Goal: Task Accomplishment & Management: Use online tool/utility

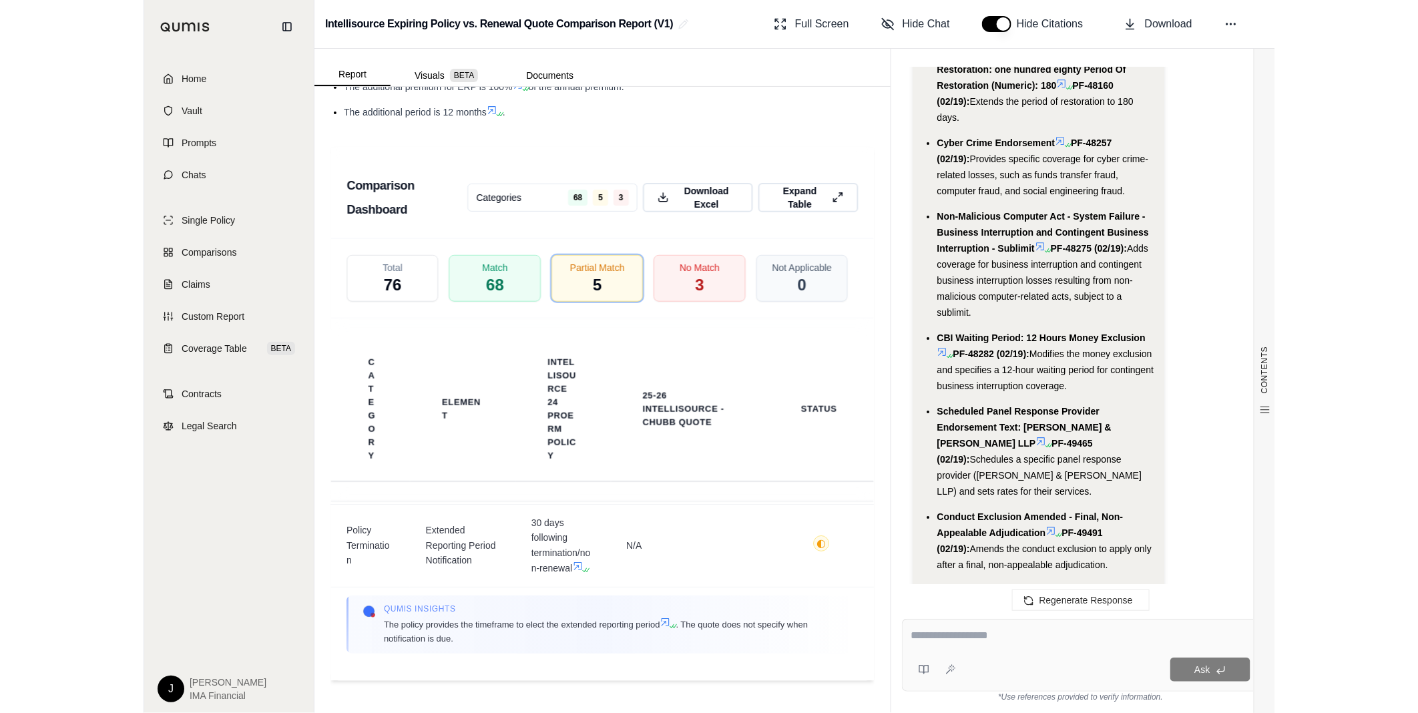
scroll to position [4820, 0]
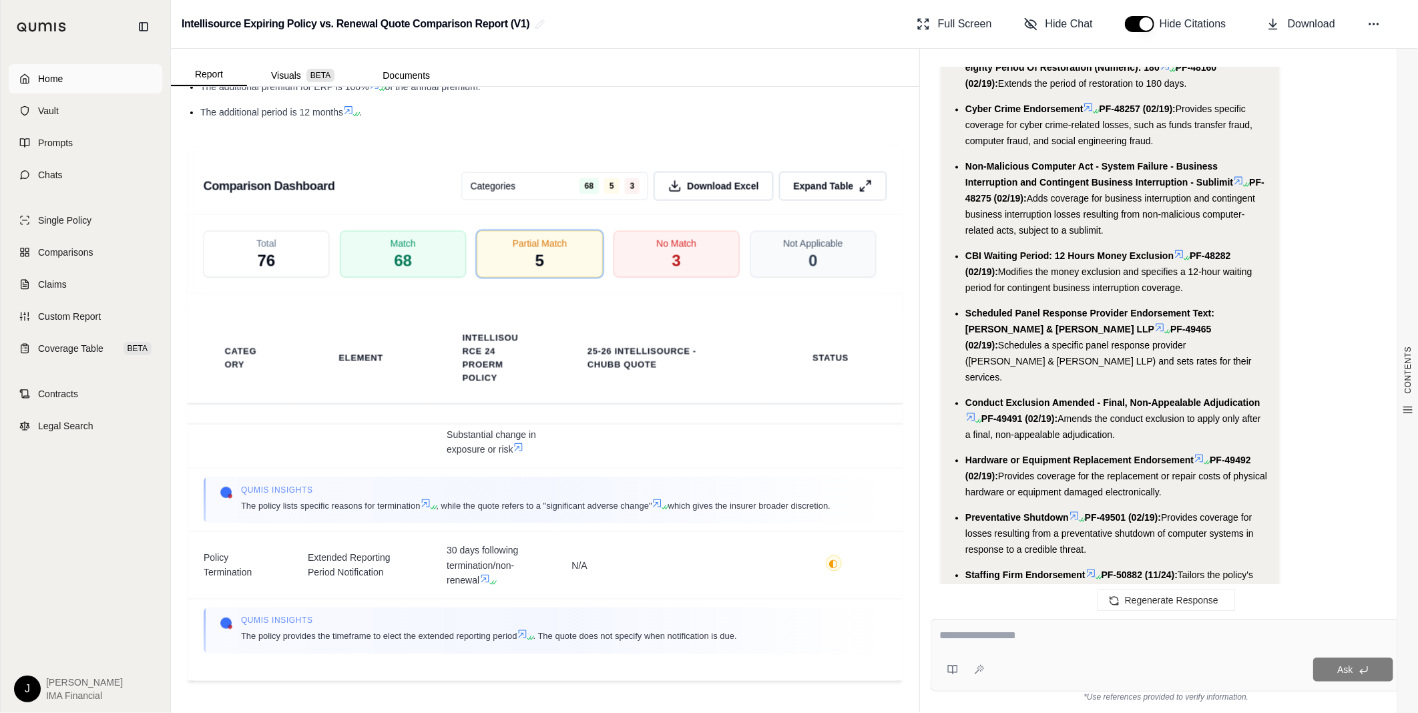
click at [59, 75] on span "Home" at bounding box center [50, 78] width 25 height 13
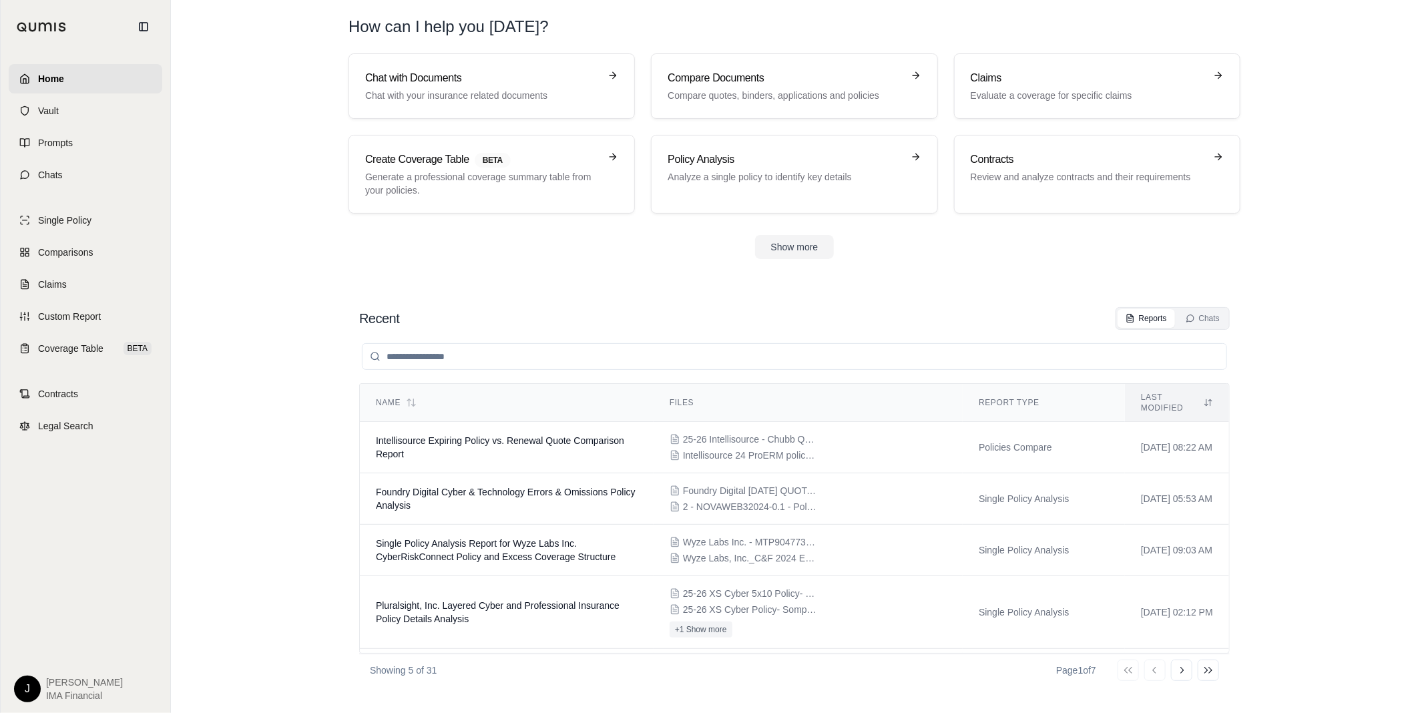
click at [445, 357] on input "search" at bounding box center [794, 356] width 865 height 27
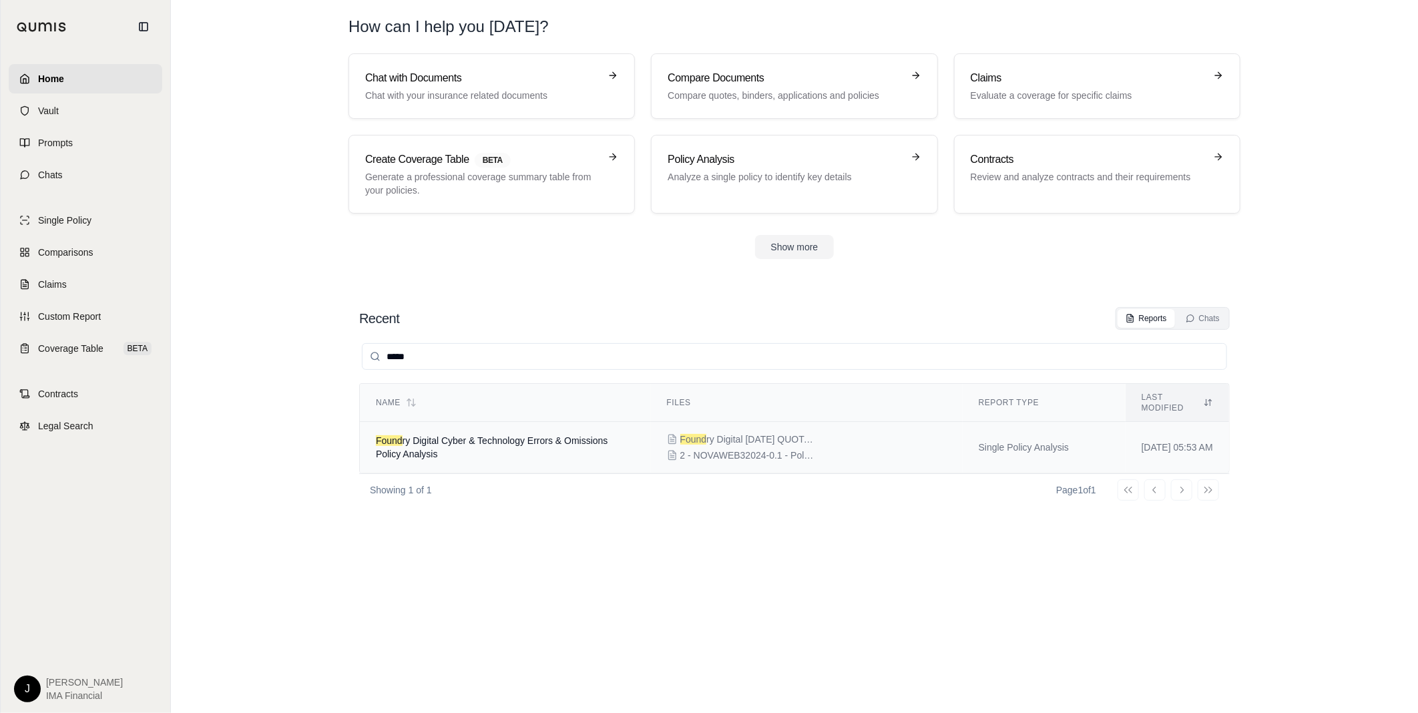
type input "*****"
click at [423, 435] on span "Found ry Digital Cyber & Technology Errors & Omissions Policy Analysis" at bounding box center [492, 447] width 232 height 24
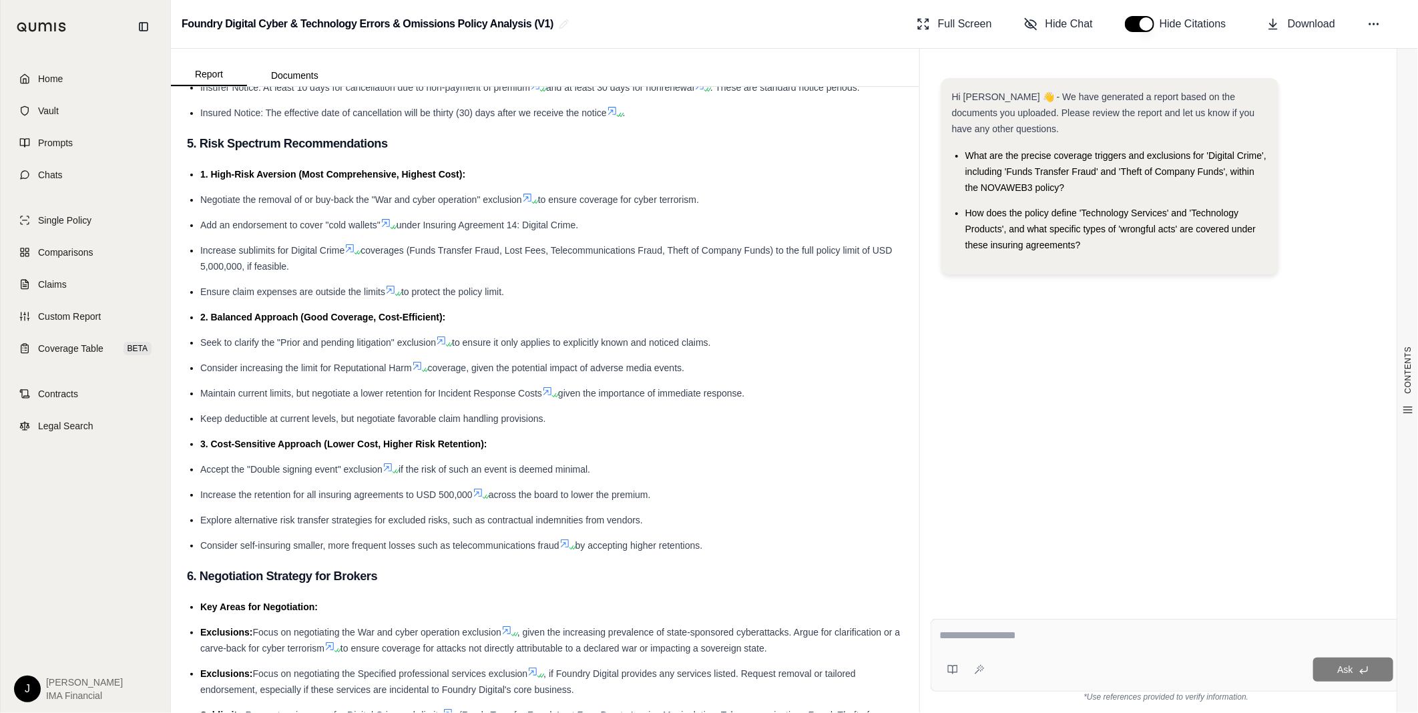
scroll to position [4820, 0]
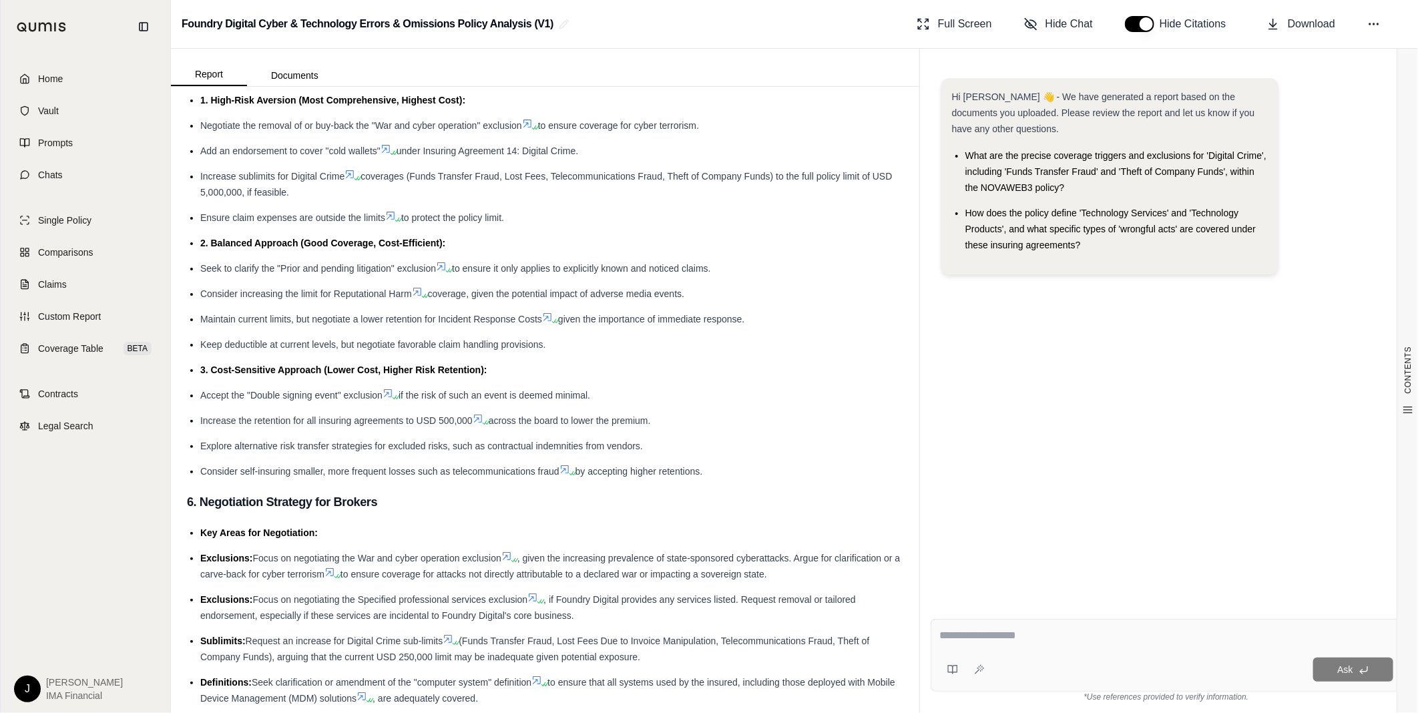
click at [380, 426] on span "Increase the retention for all insuring agreements to USD 500,000" at bounding box center [336, 420] width 272 height 11
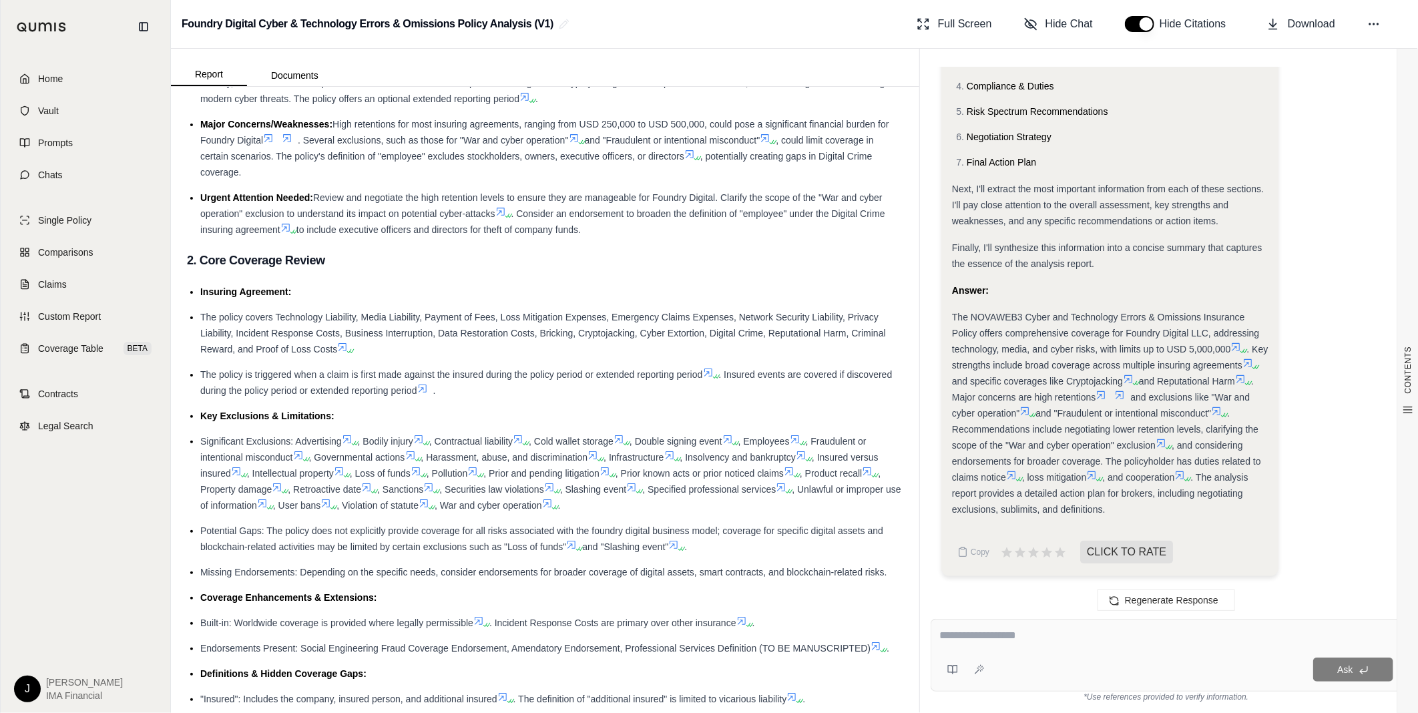
scroll to position [0, 0]
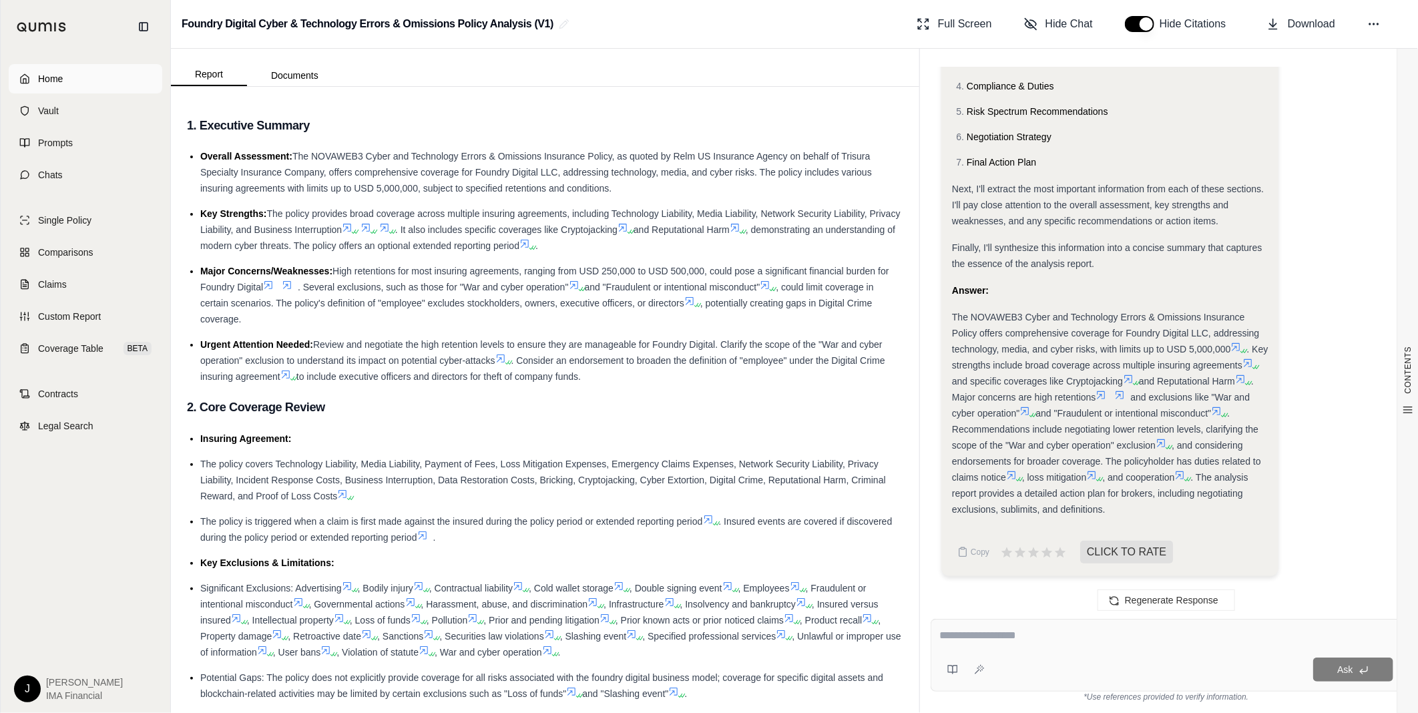
click at [101, 77] on link "Home" at bounding box center [86, 78] width 154 height 29
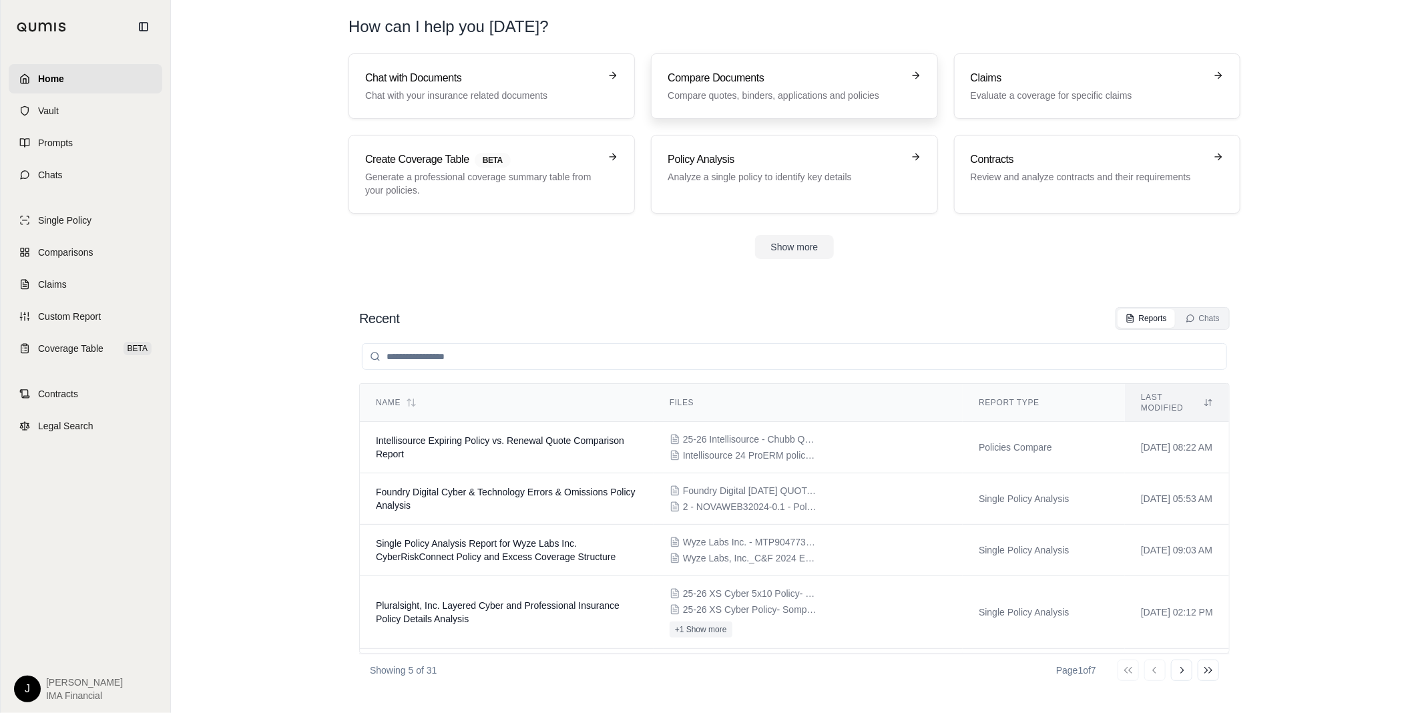
click at [752, 87] on div "Compare Documents Compare quotes, binders, applications and policies" at bounding box center [784, 86] width 234 height 32
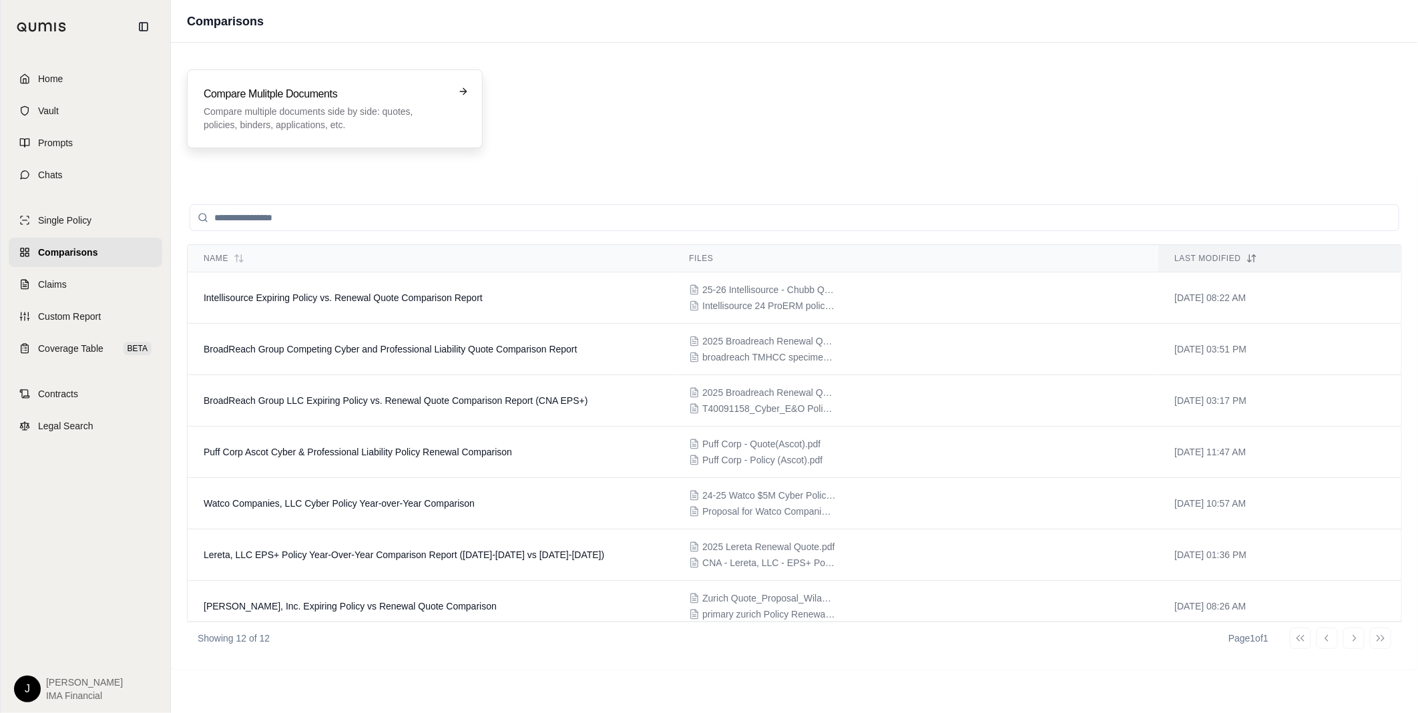
click at [344, 115] on p "Compare multiple documents side by side: quotes, policies, binders, application…" at bounding box center [326, 118] width 244 height 27
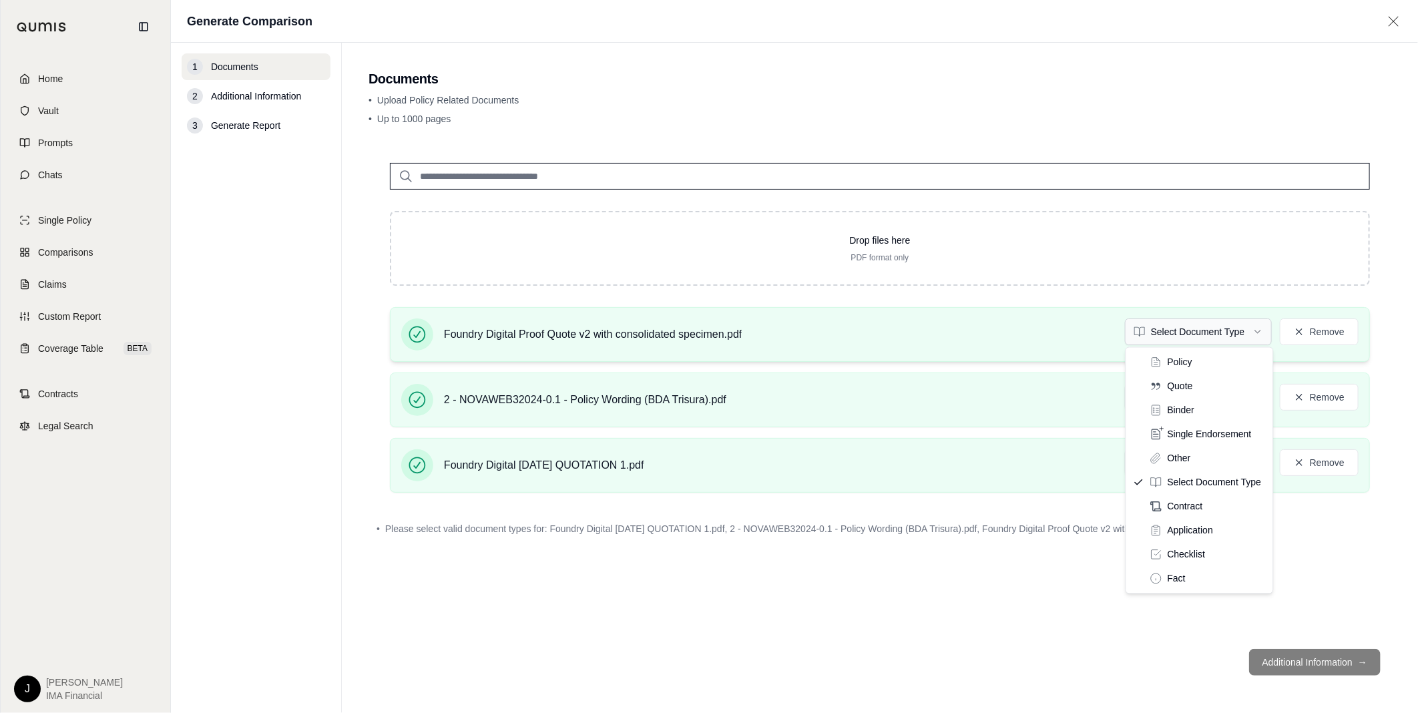
click at [1131, 332] on html "Home Vault Prompts Chats Single Policy Comparisons Claims Custom Report Coverag…" at bounding box center [709, 356] width 1418 height 713
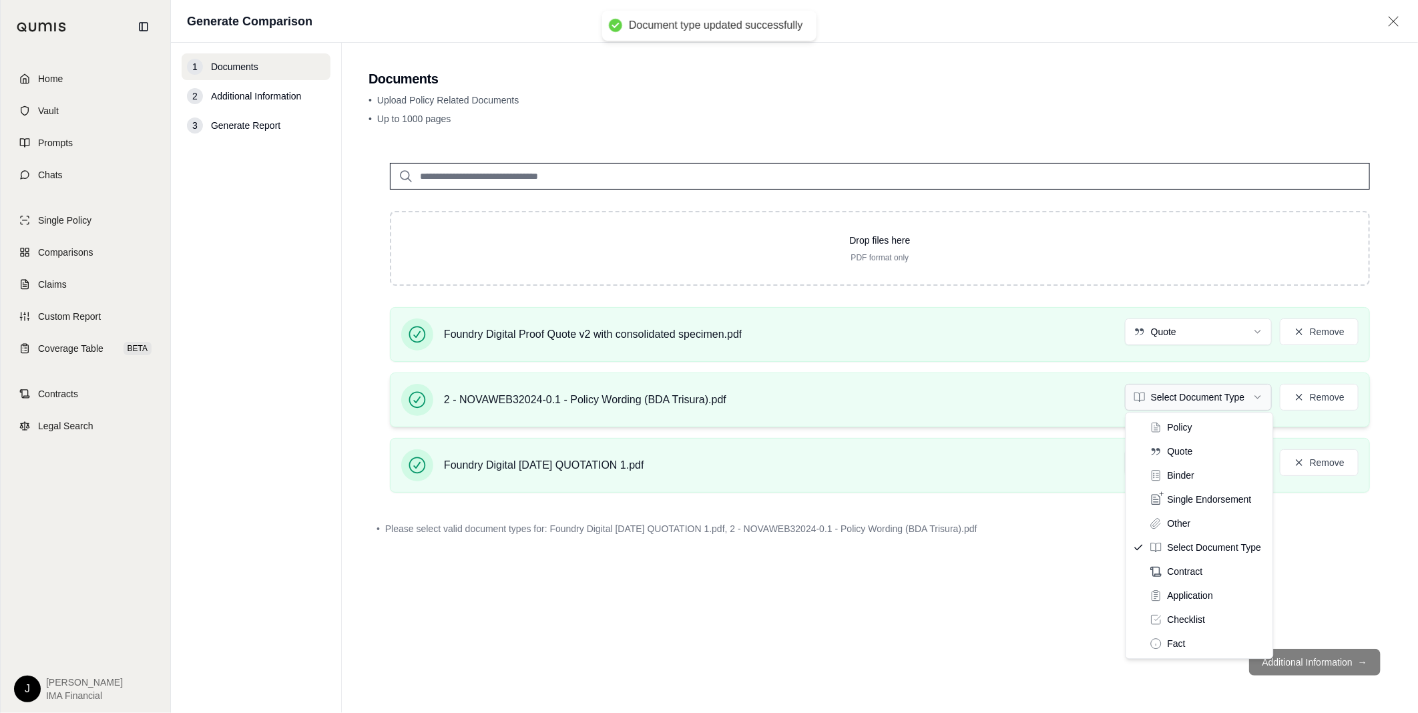
click at [1131, 394] on html "Document type updated successfully Home Vault Prompts Chats Single Policy Compa…" at bounding box center [709, 356] width 1418 height 713
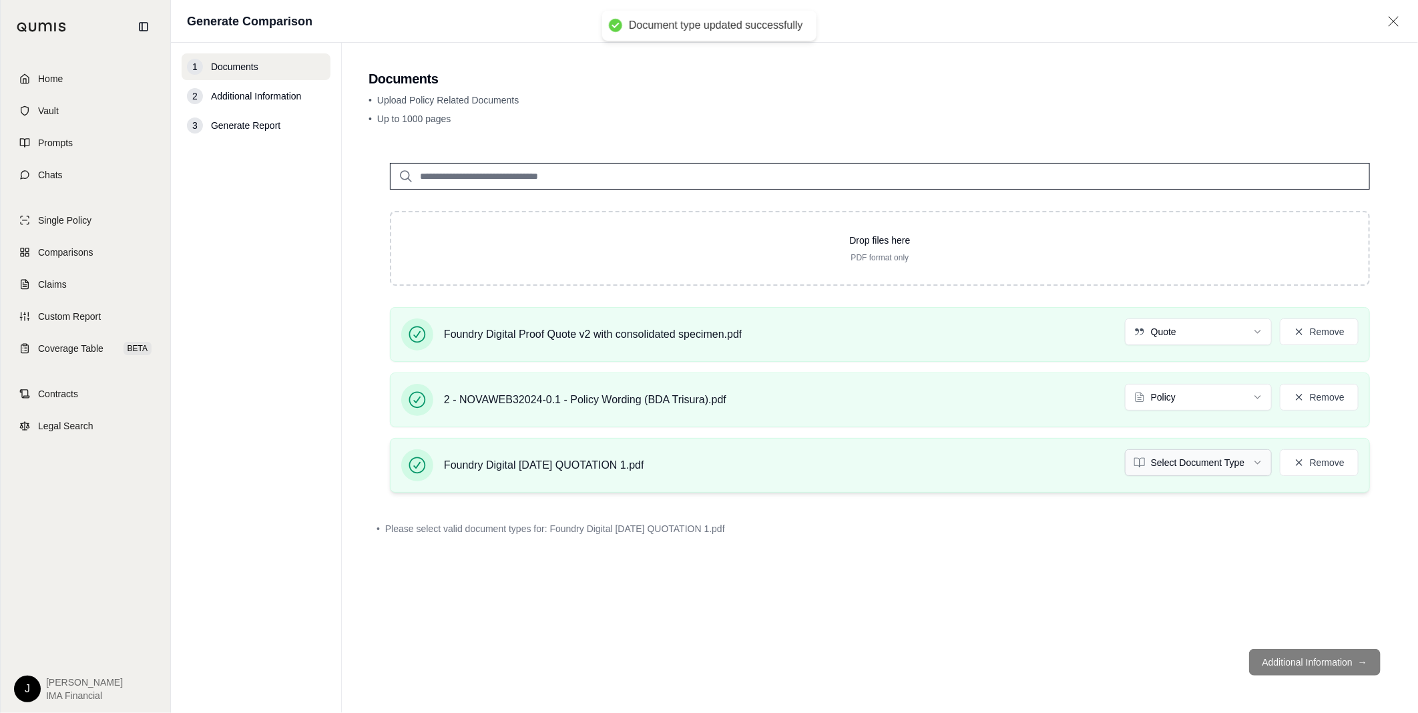
click at [1131, 462] on html "Document type updated successfully Home Vault Prompts Chats Single Policy Compa…" at bounding box center [709, 356] width 1418 height 713
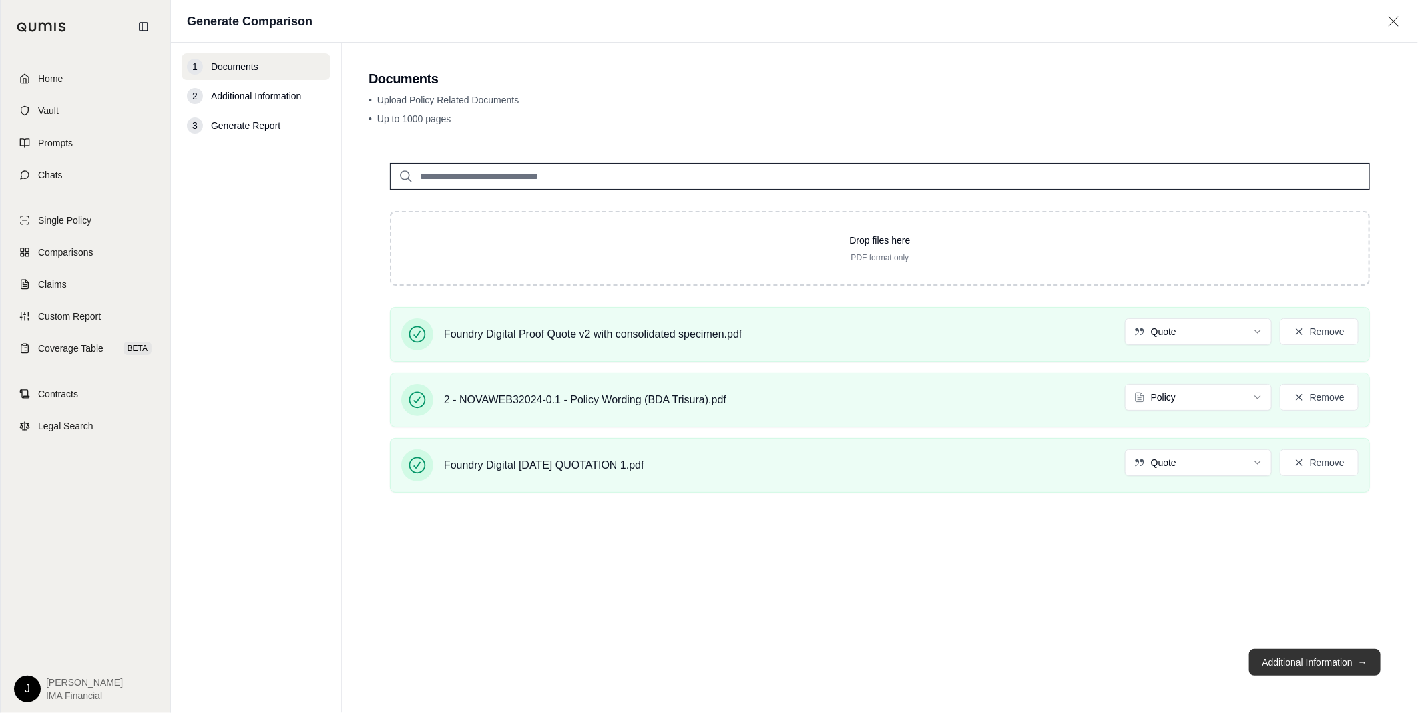
click at [1131, 661] on button "Additional Information →" at bounding box center [1314, 662] width 131 height 27
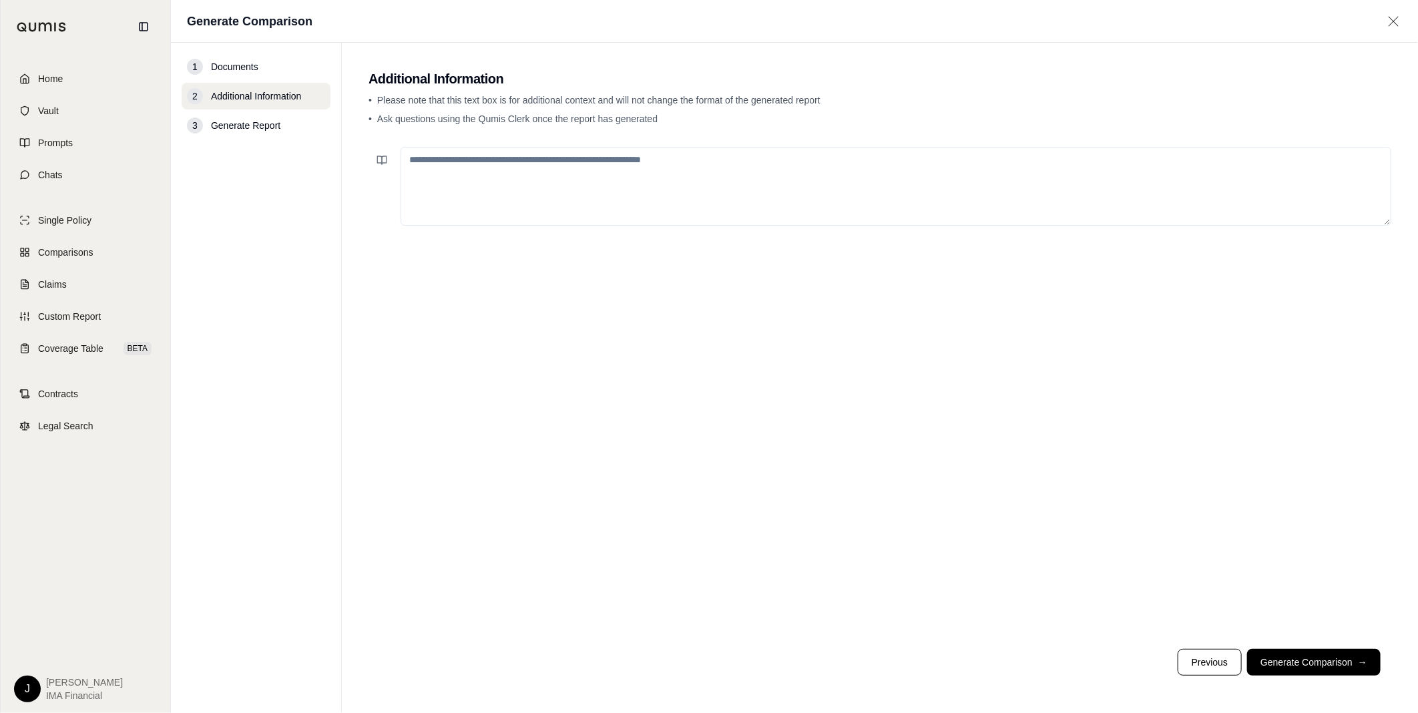
click at [591, 164] on textarea at bounding box center [895, 186] width 991 height 79
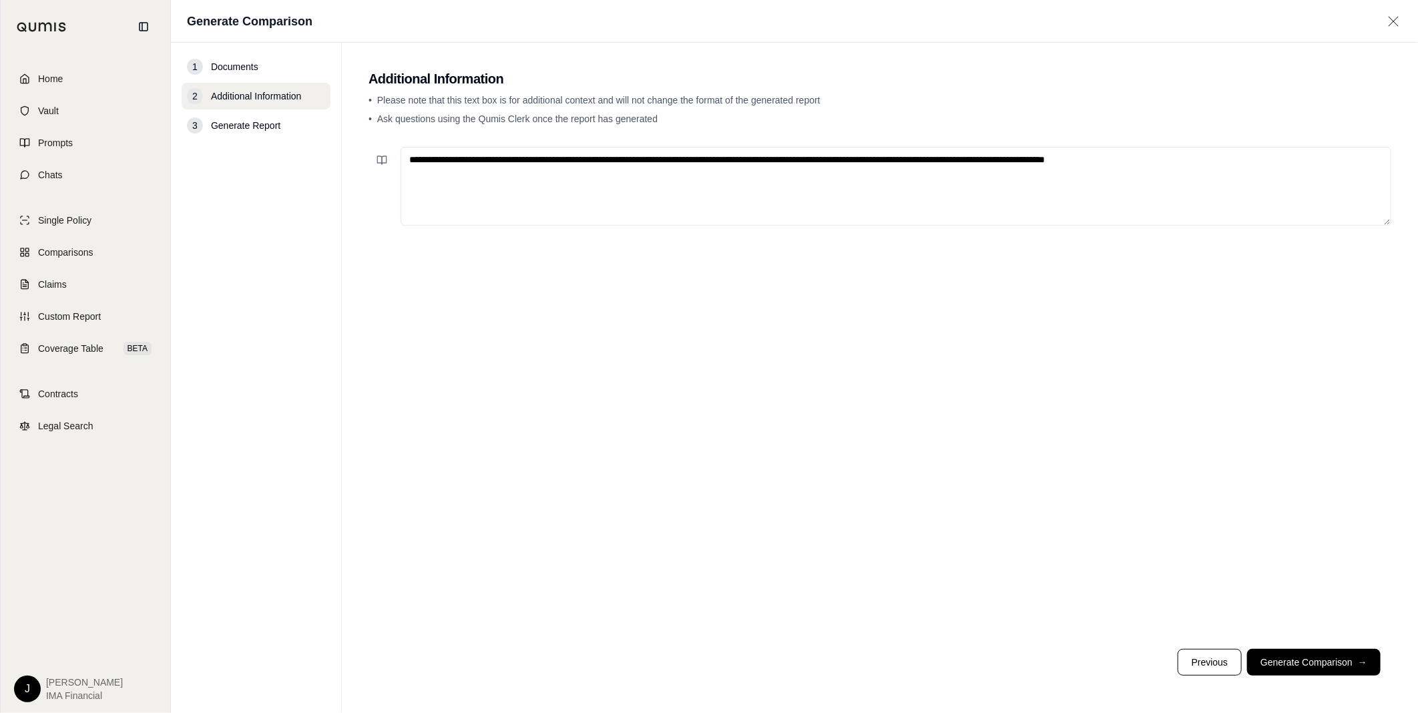
click at [447, 158] on textarea "**********" at bounding box center [895, 186] width 991 height 79
type textarea "**********"
click at [1131, 661] on button "Generate Comparison →" at bounding box center [1313, 662] width 133 height 27
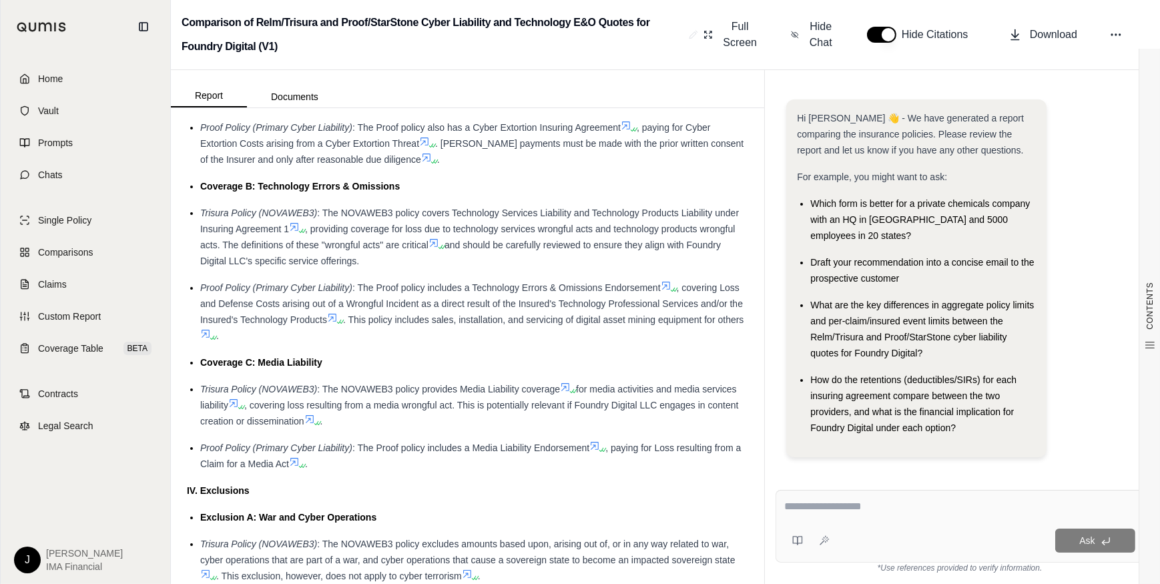
scroll to position [1820, 0]
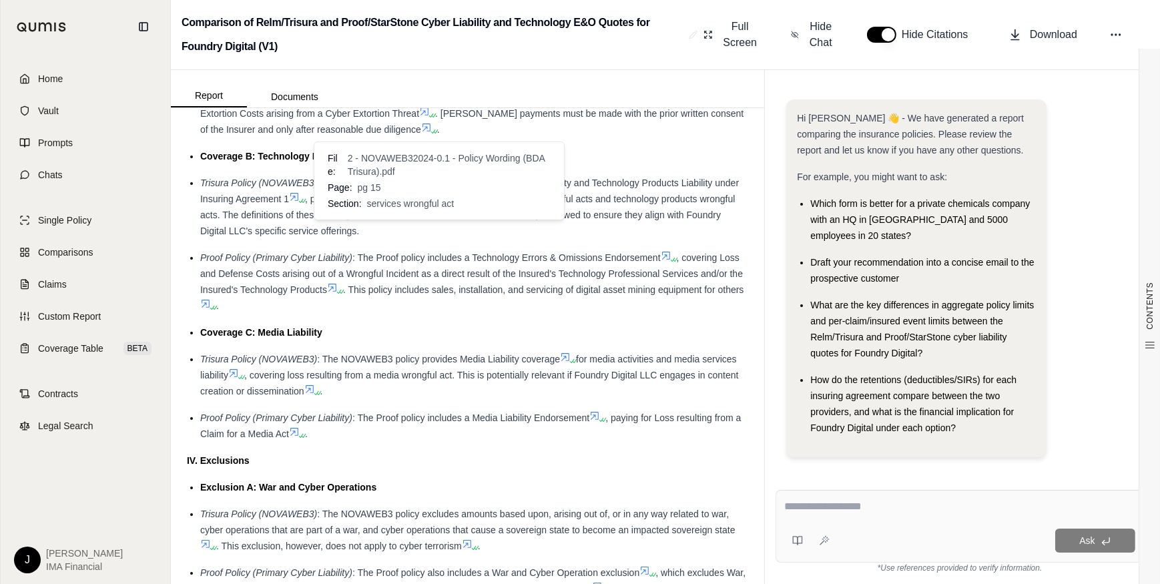
click at [435, 218] on icon at bounding box center [434, 213] width 11 height 11
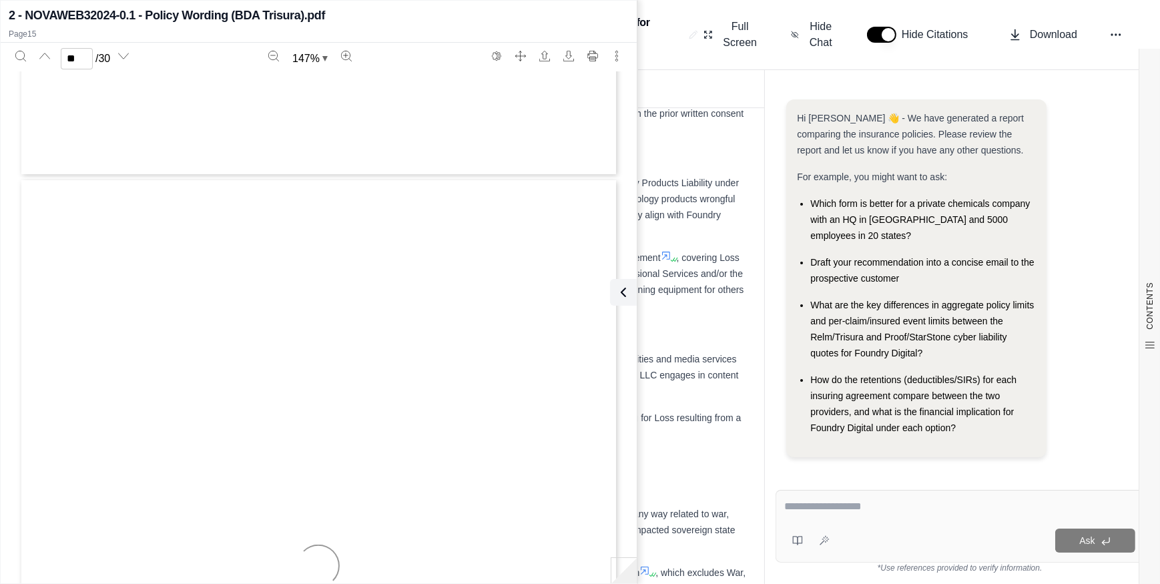
type input "**"
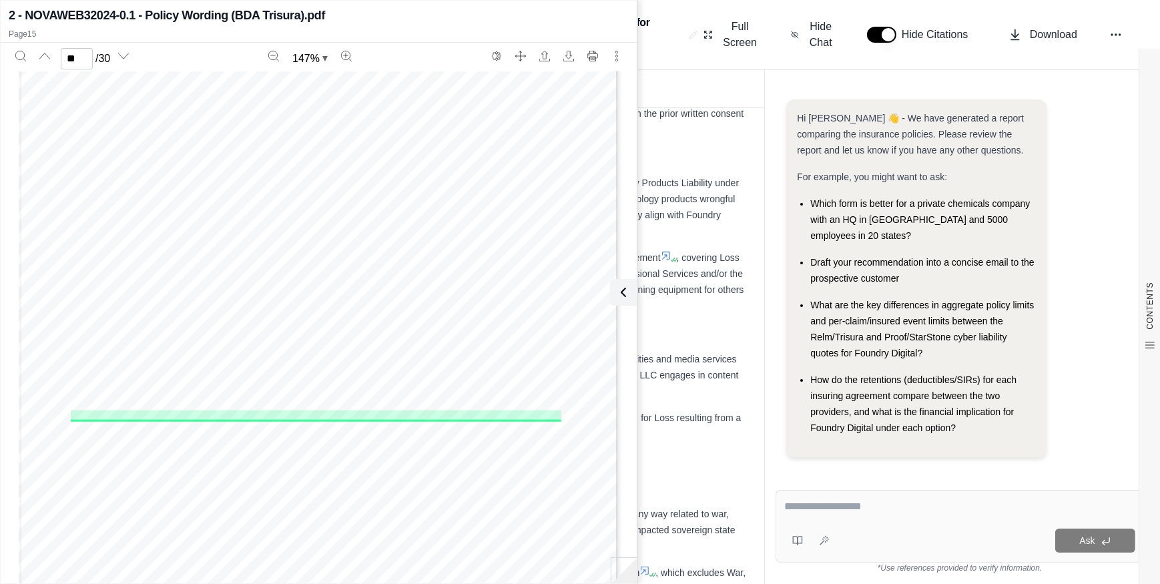
scroll to position [10993, 0]
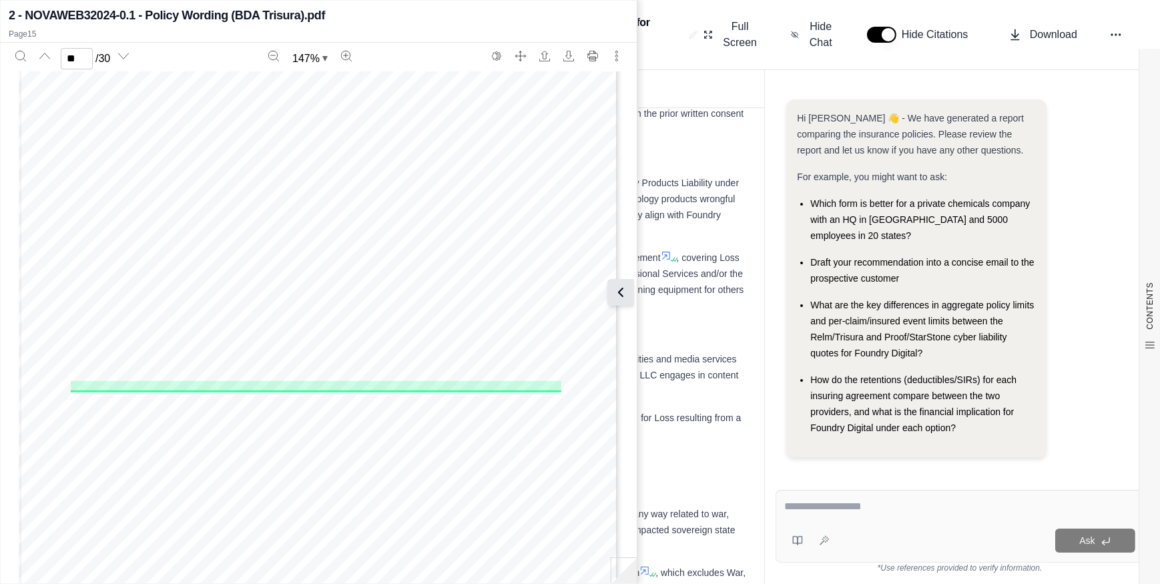
click at [625, 288] on icon at bounding box center [621, 292] width 16 height 16
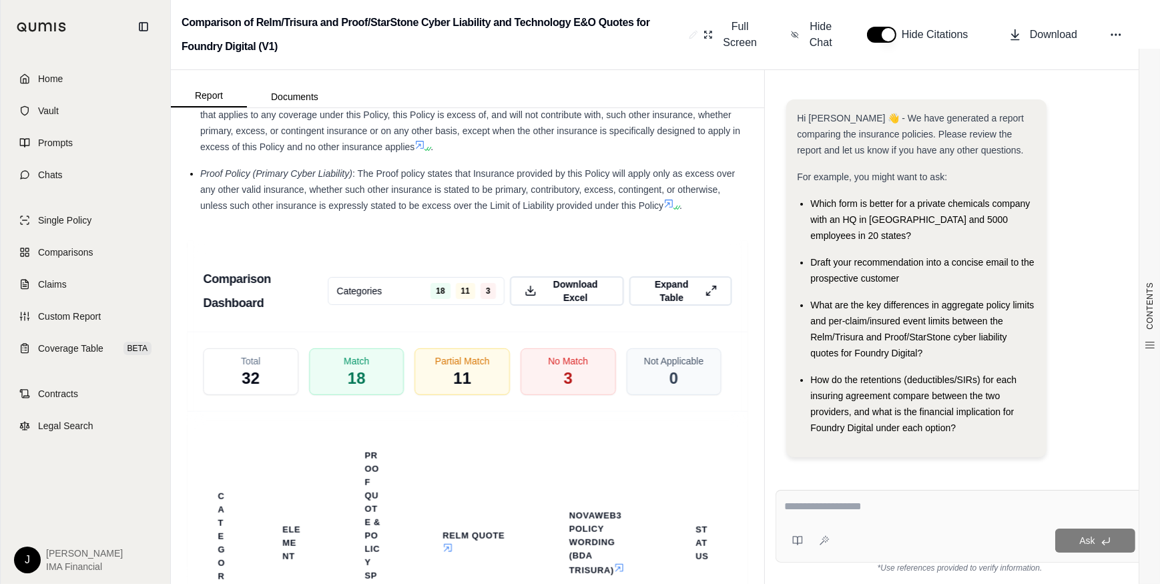
scroll to position [2912, 0]
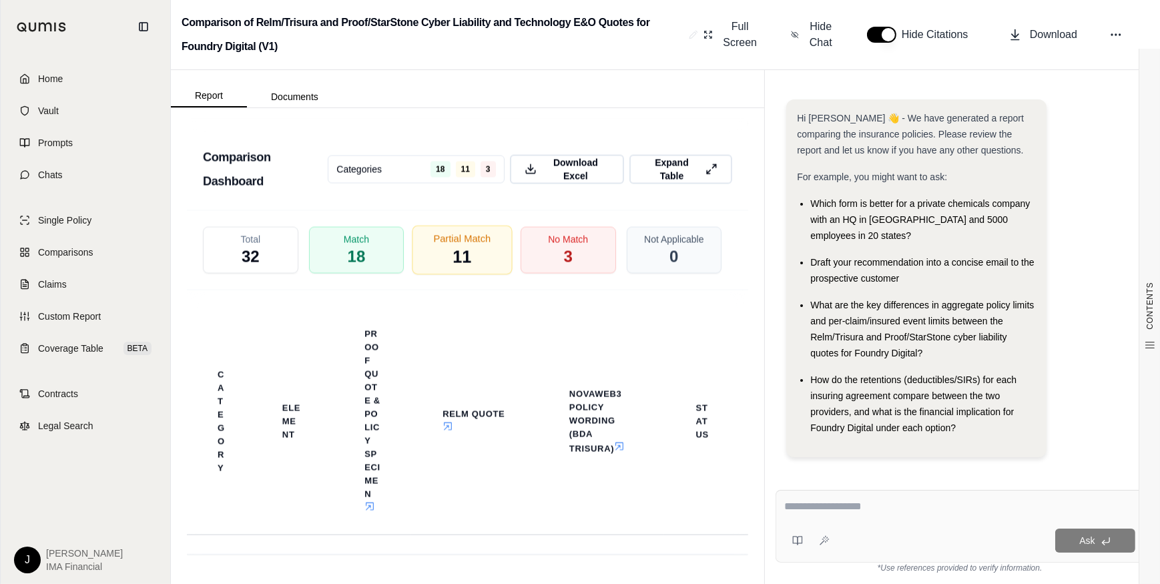
click at [457, 268] on span "11" at bounding box center [462, 257] width 19 height 23
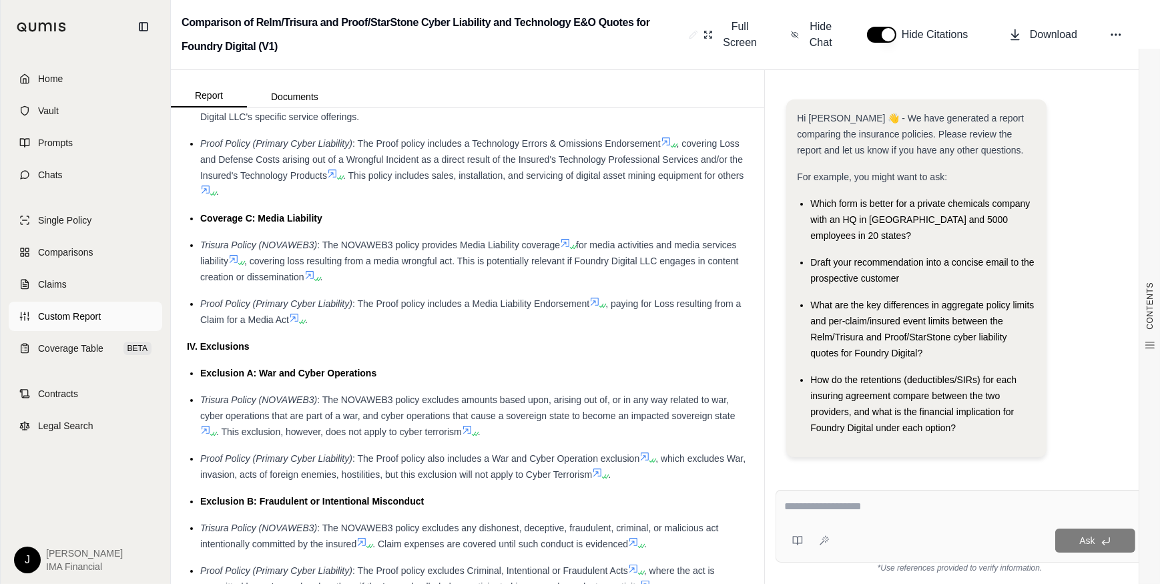
scroll to position [1942, 0]
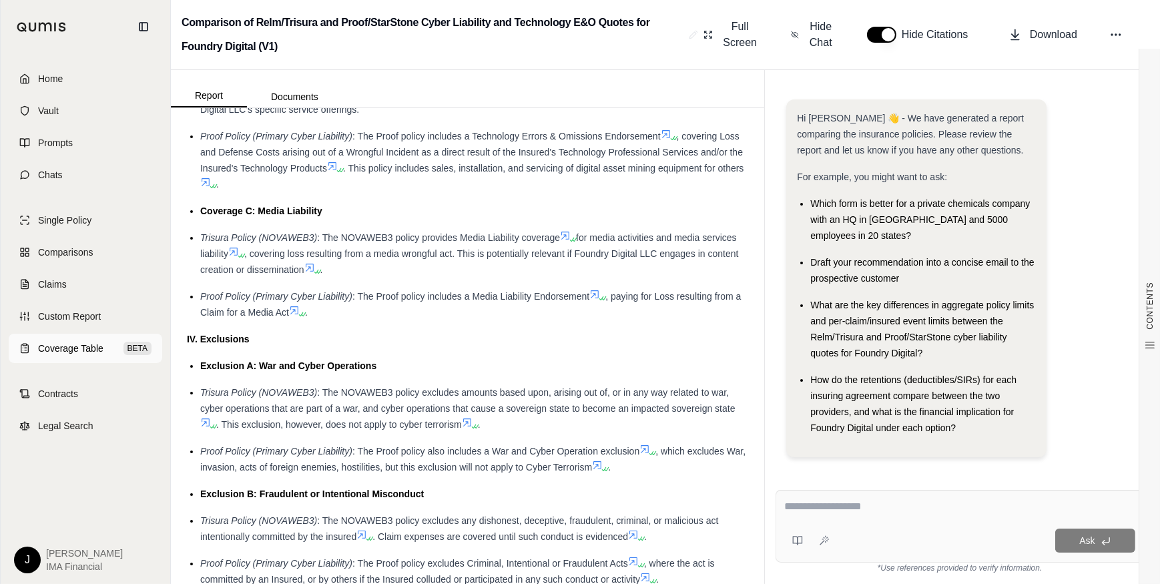
click at [85, 348] on span "Coverage Table" at bounding box center [70, 348] width 65 height 13
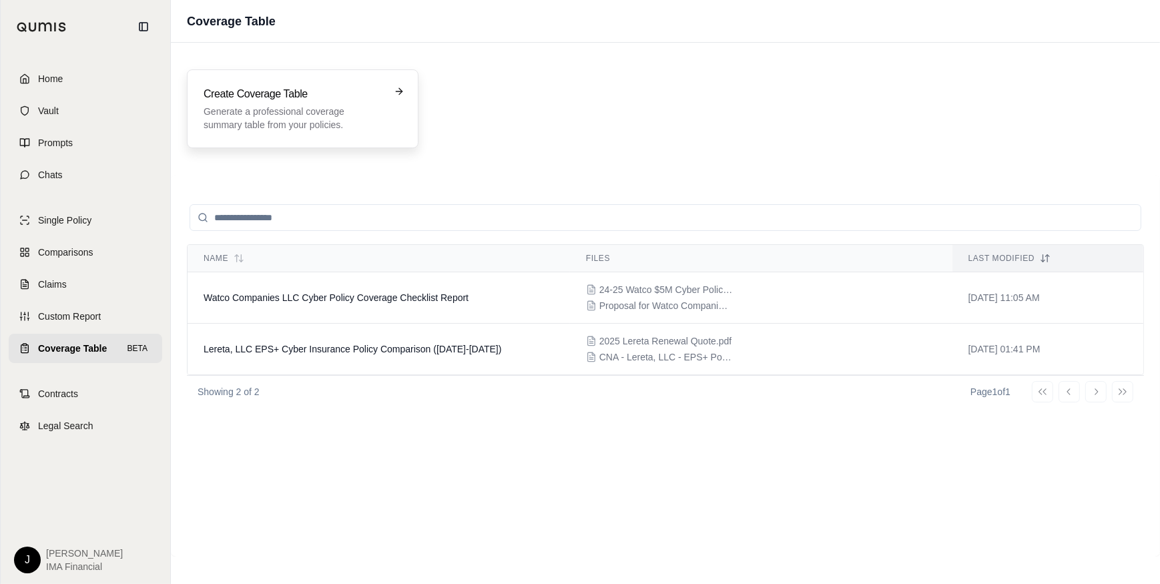
click at [334, 111] on p "Generate a professional coverage summary table from your policies." at bounding box center [294, 118] width 180 height 27
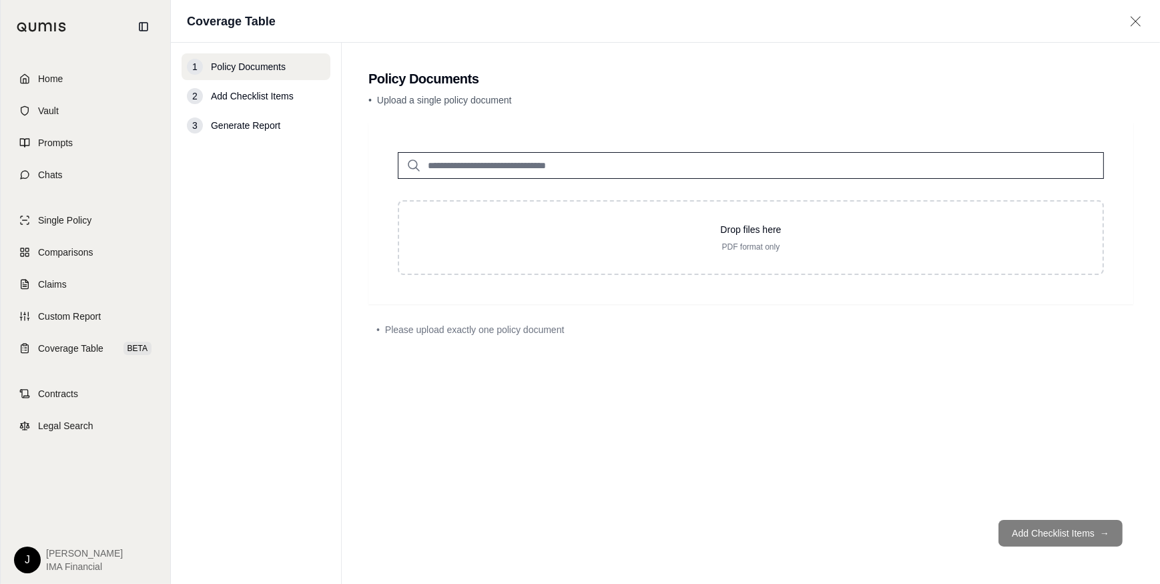
click at [500, 169] on input "search" at bounding box center [751, 165] width 706 height 27
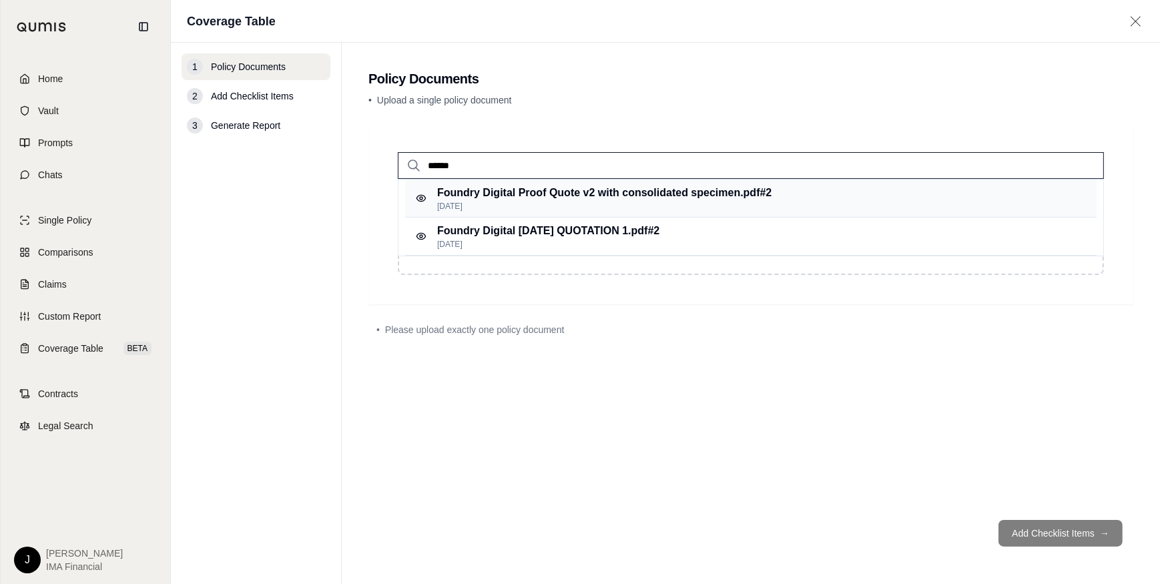
type input "******"
click at [532, 197] on p "Foundry Digital Proof Quote v2 with consolidated specimen.pdf #2" at bounding box center [604, 193] width 334 height 16
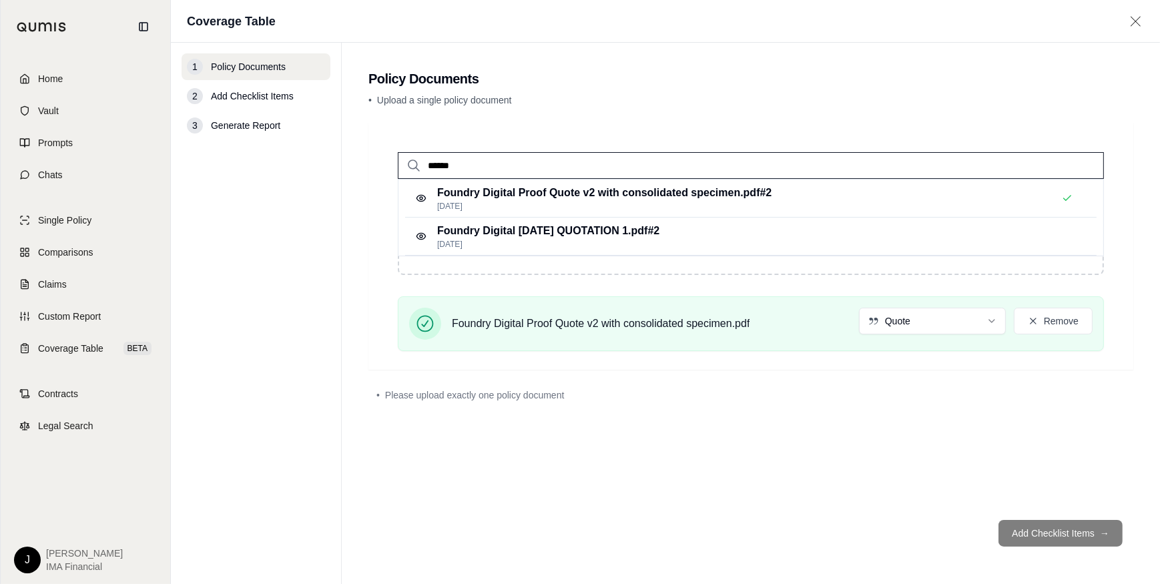
click at [510, 166] on input "******" at bounding box center [751, 165] width 706 height 27
click at [407, 494] on div "****** Foundry Digital Proof Quote v2 with consolidated specimen.pdf #2 [DATE] …" at bounding box center [750, 316] width 765 height 386
click at [1041, 115] on main "Policy Documents • Upload a single policy document ****** Foundry Digital Proof…" at bounding box center [751, 313] width 818 height 541
drag, startPoint x: 484, startPoint y: 168, endPoint x: 306, endPoint y: 172, distance: 178.3
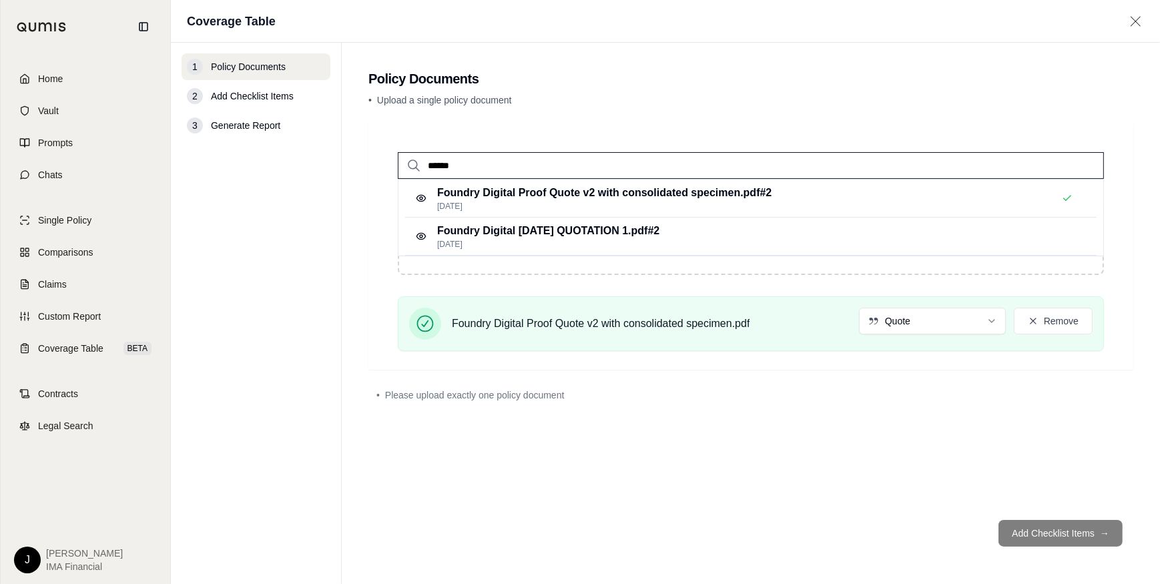
click at [306, 172] on div "1 Policy Documents 2 Add Checklist Items 3 Generate Report Policy Documents • U…" at bounding box center [665, 313] width 989 height 541
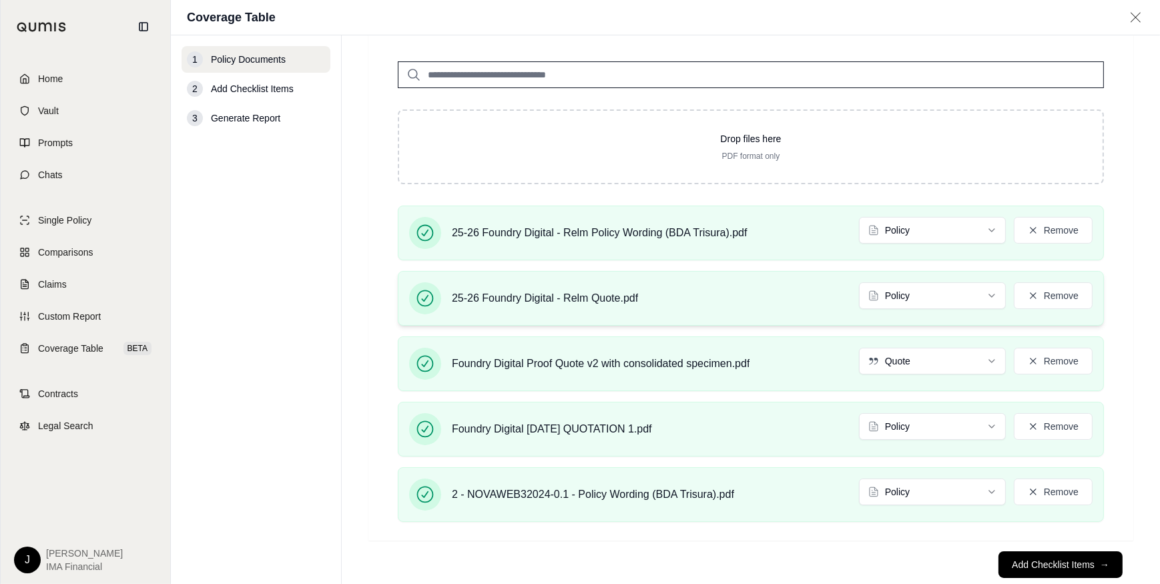
scroll to position [113, 0]
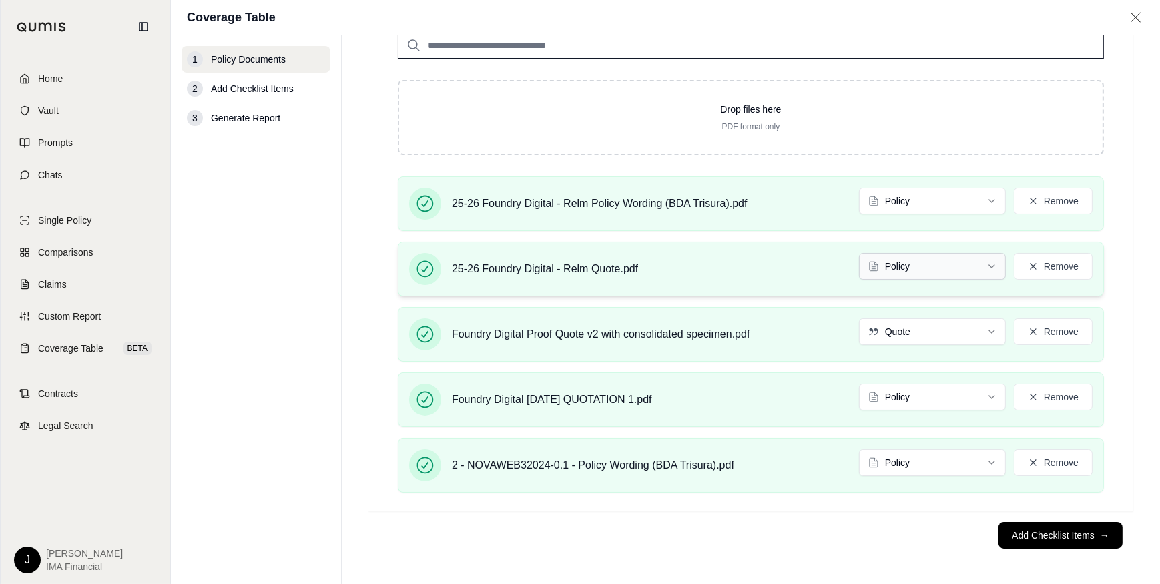
click at [912, 266] on html "Home Vault Prompts Chats Single Policy Comparisons Claims Custom Report Coverag…" at bounding box center [580, 292] width 1160 height 584
click at [1035, 399] on button "Remove" at bounding box center [1053, 397] width 79 height 27
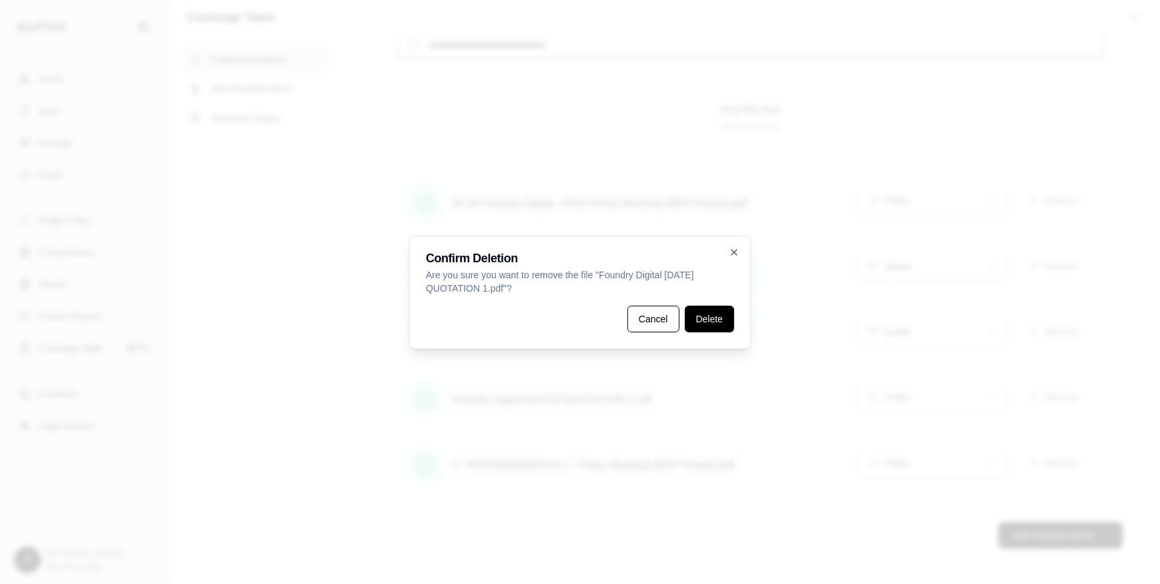
click at [716, 320] on button "Delete" at bounding box center [709, 319] width 49 height 27
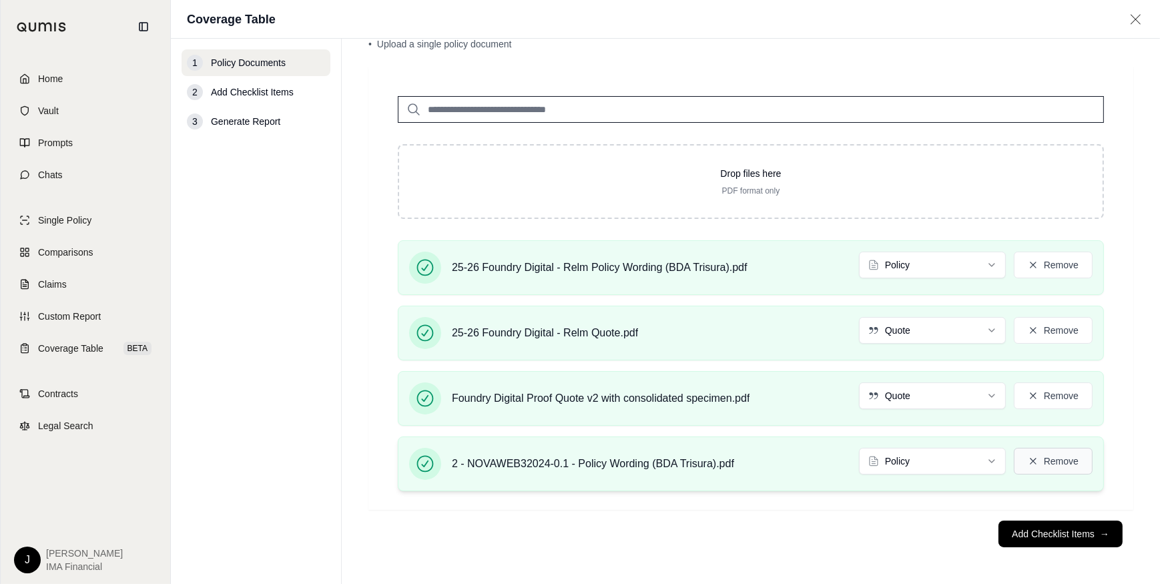
click at [1045, 461] on button "Remove" at bounding box center [1053, 461] width 79 height 27
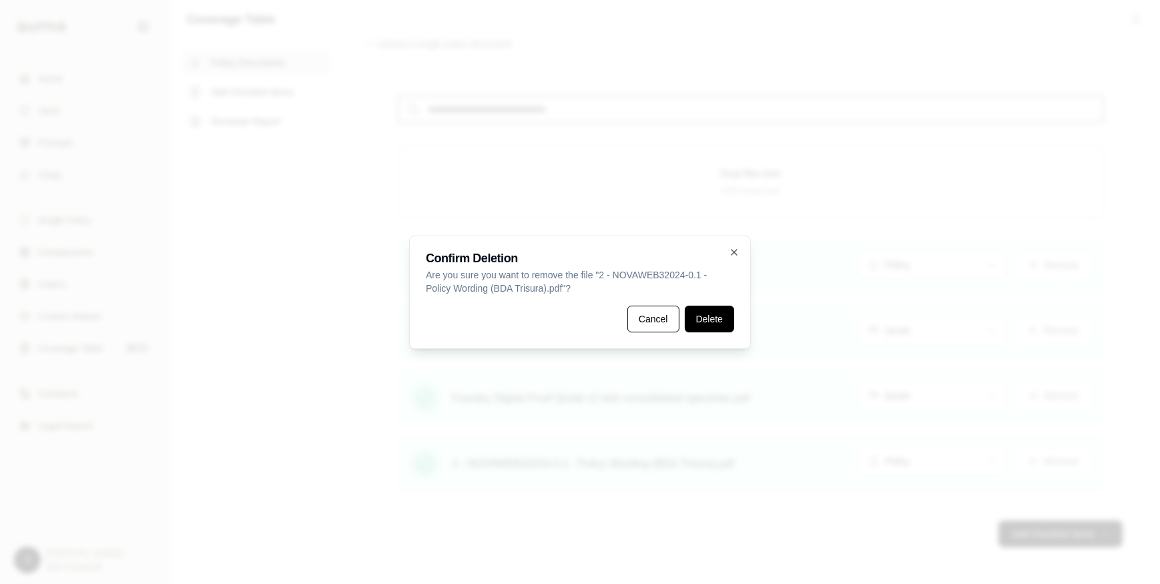
click at [714, 324] on button "Delete" at bounding box center [709, 319] width 49 height 27
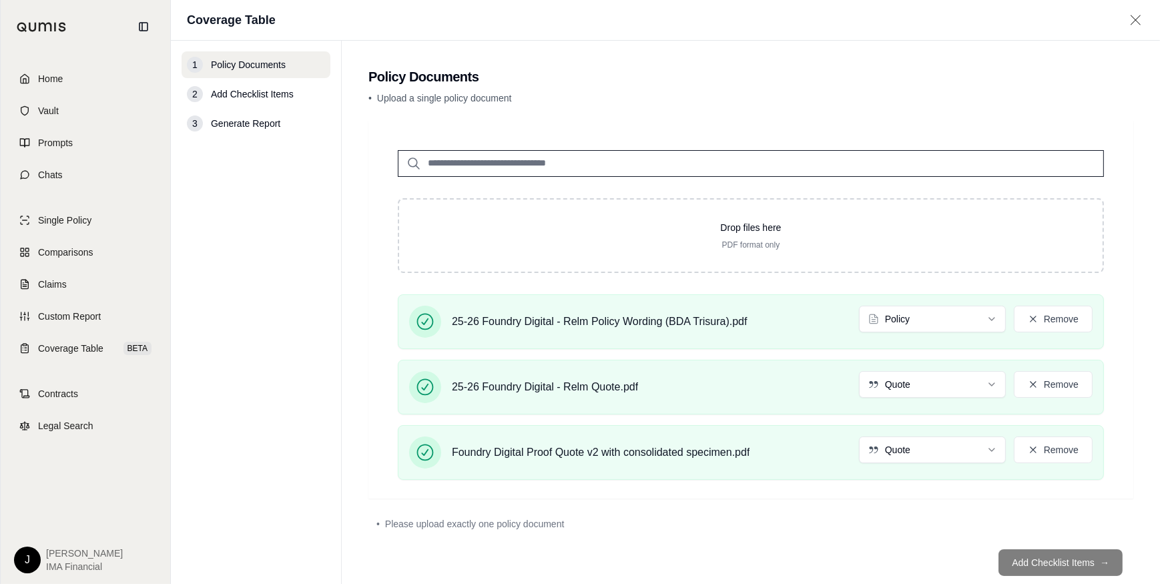
click at [1036, 558] on footer "Add Checklist Items →" at bounding box center [750, 563] width 765 height 48
click at [711, 490] on div "Drop files here PDF format only 25-26 Foundry Digital - Relm Policy Wording (BD…" at bounding box center [750, 310] width 765 height 378
click at [501, 526] on span "Please upload exactly one policy document" at bounding box center [475, 523] width 180 height 13
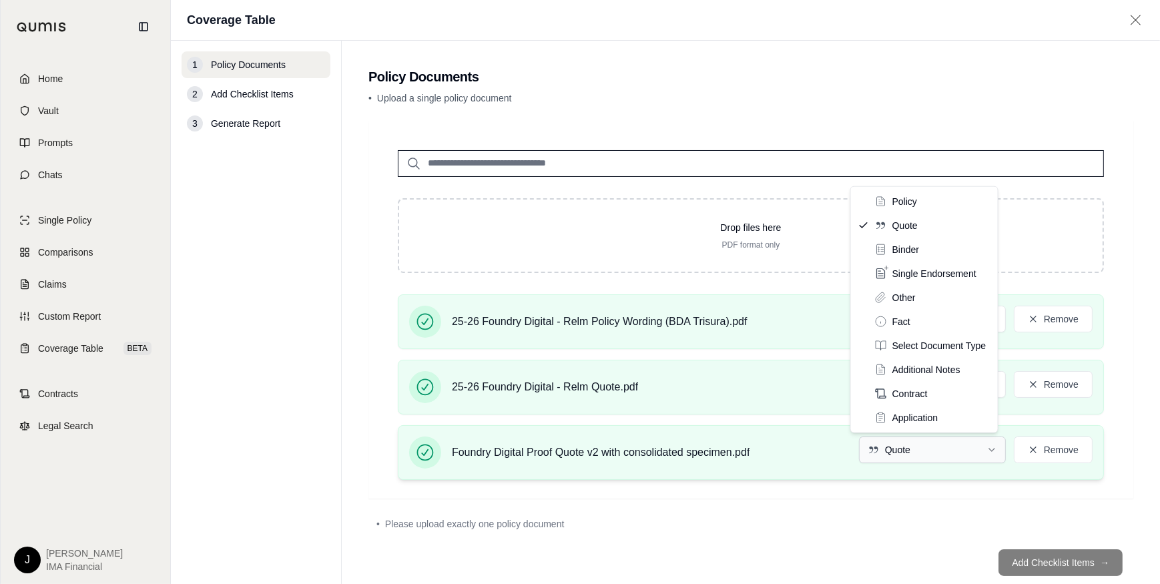
click at [904, 447] on html "Home Vault Prompts Chats Single Policy Comparisons Claims Custom Report Coverag…" at bounding box center [580, 292] width 1160 height 584
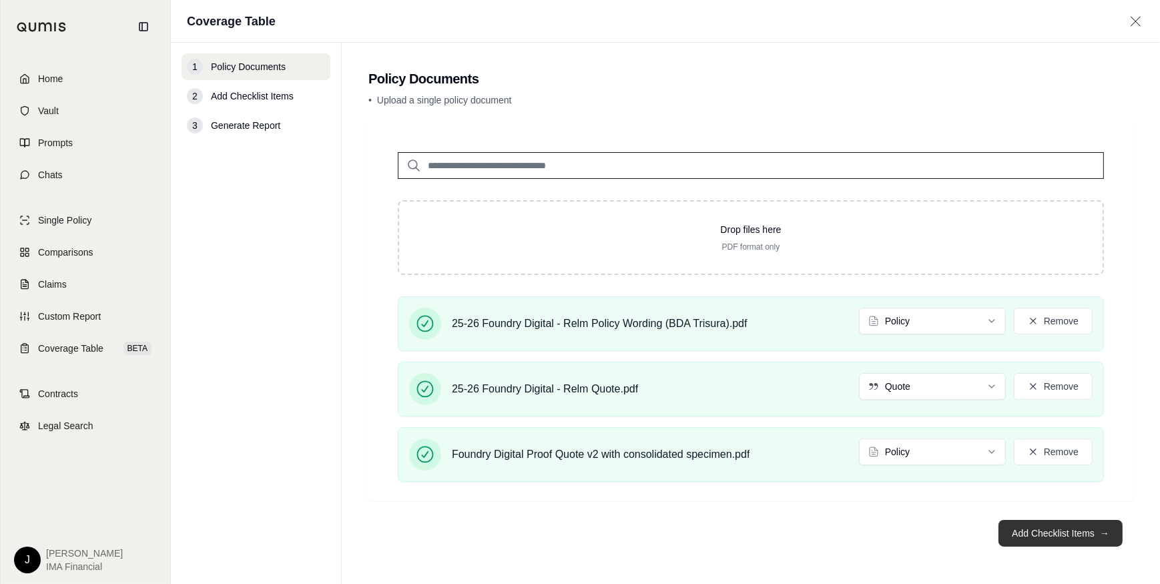
click at [1038, 527] on button "Add Checklist Items →" at bounding box center [1061, 533] width 124 height 27
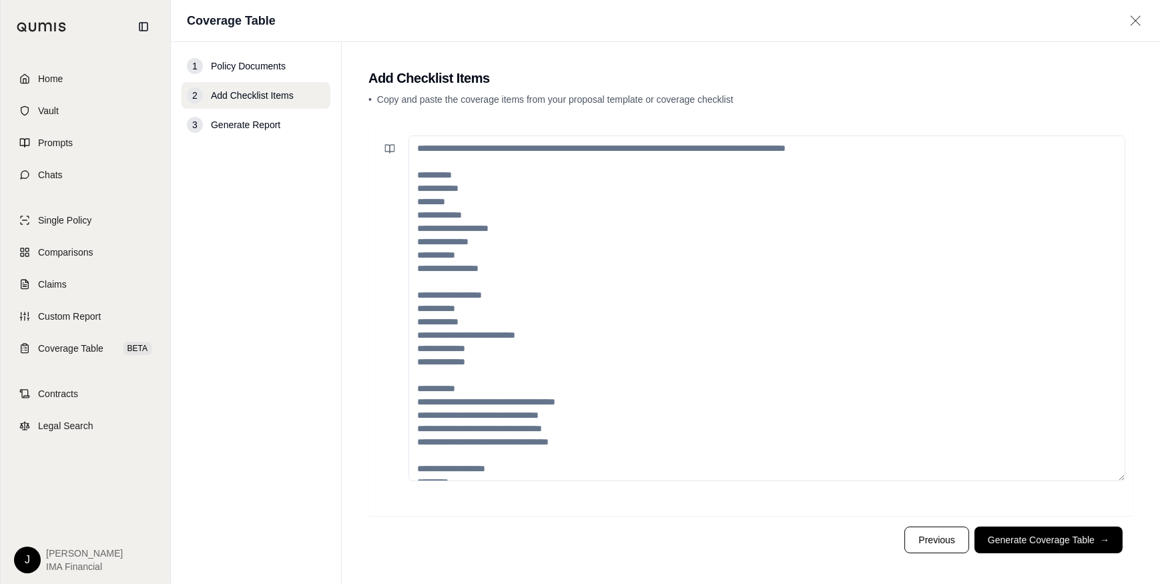
click at [447, 222] on textarea at bounding box center [766, 308] width 717 height 346
click at [460, 200] on textarea at bounding box center [766, 308] width 717 height 346
drag, startPoint x: 494, startPoint y: 214, endPoint x: 427, endPoint y: 214, distance: 66.7
click at [427, 214] on textarea at bounding box center [766, 308] width 717 height 346
click at [441, 215] on textarea at bounding box center [766, 308] width 717 height 346
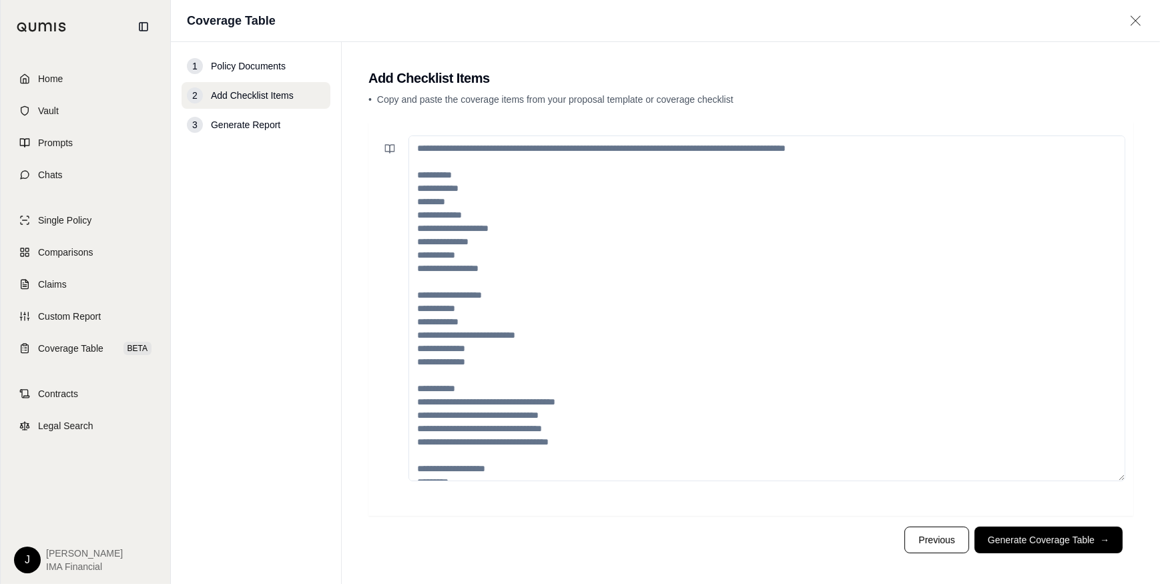
click at [441, 215] on textarea at bounding box center [766, 308] width 717 height 346
click at [461, 222] on textarea at bounding box center [766, 308] width 717 height 346
click at [463, 214] on textarea at bounding box center [766, 308] width 717 height 346
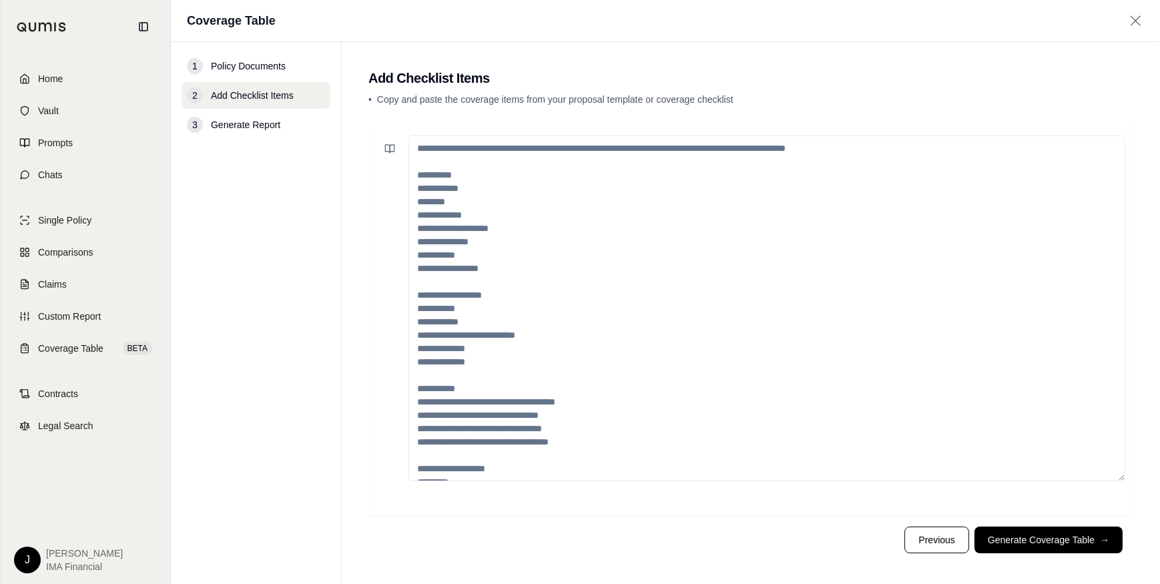
drag, startPoint x: 506, startPoint y: 209, endPoint x: 467, endPoint y: 174, distance: 52.0
click at [506, 208] on textarea at bounding box center [766, 308] width 717 height 346
drag, startPoint x: 449, startPoint y: 147, endPoint x: 534, endPoint y: 174, distance: 89.7
click at [527, 161] on textarea at bounding box center [766, 308] width 717 height 346
drag, startPoint x: 539, startPoint y: 270, endPoint x: 527, endPoint y: 293, distance: 26.3
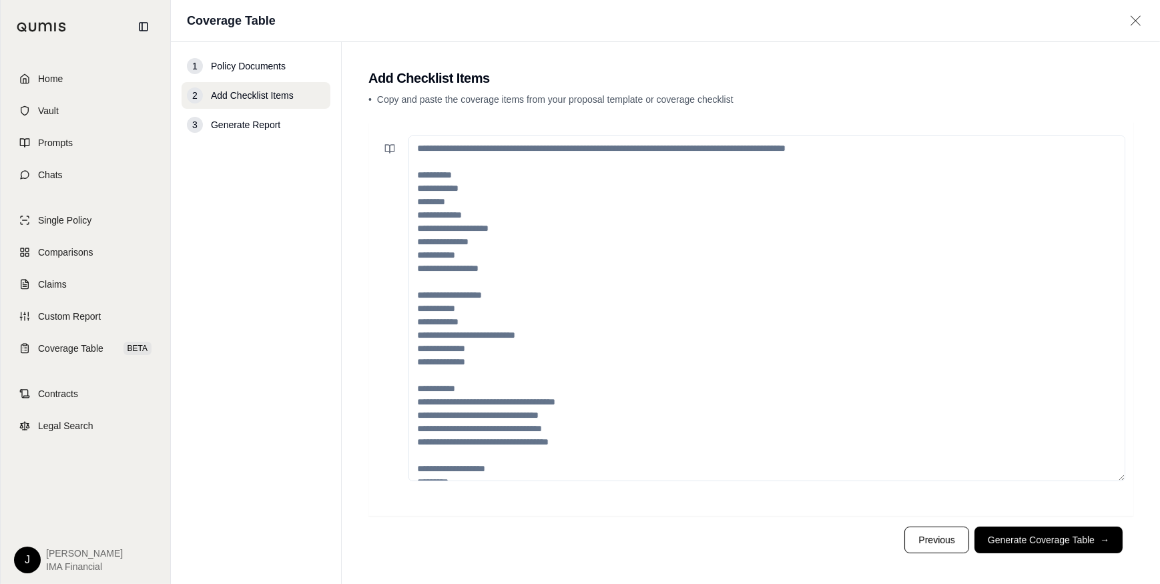
click at [536, 272] on textarea at bounding box center [766, 308] width 717 height 346
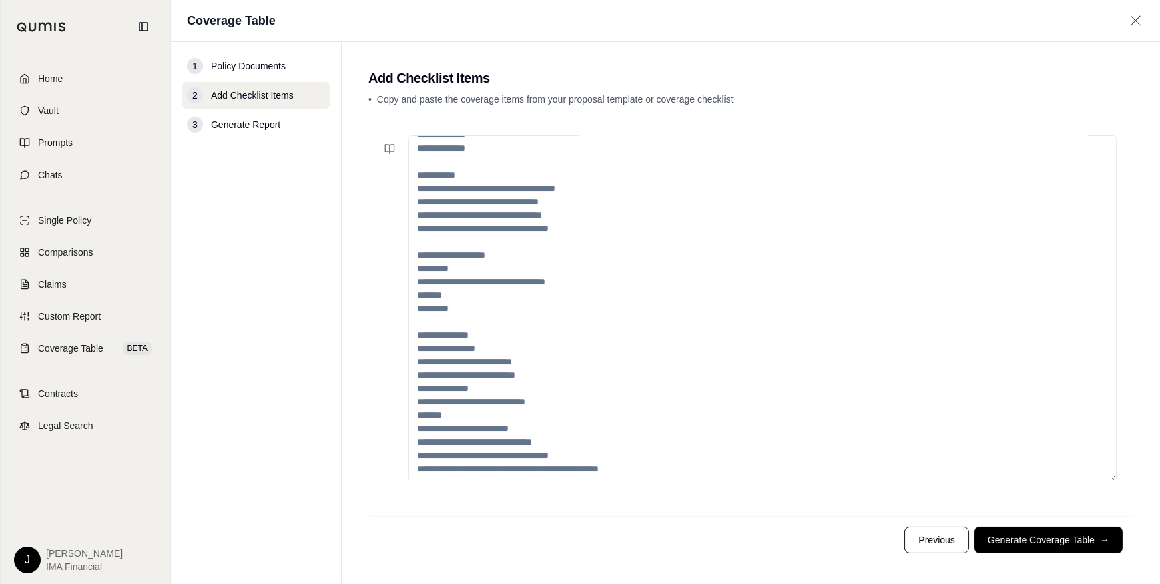
click at [476, 324] on textarea at bounding box center [762, 308] width 708 height 346
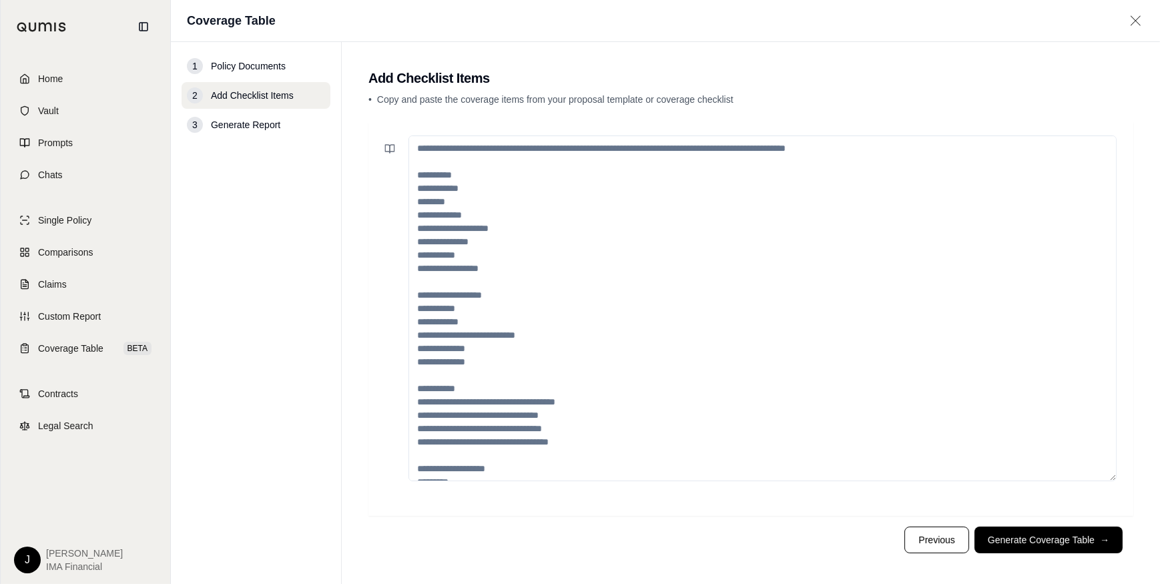
scroll to position [227, 0]
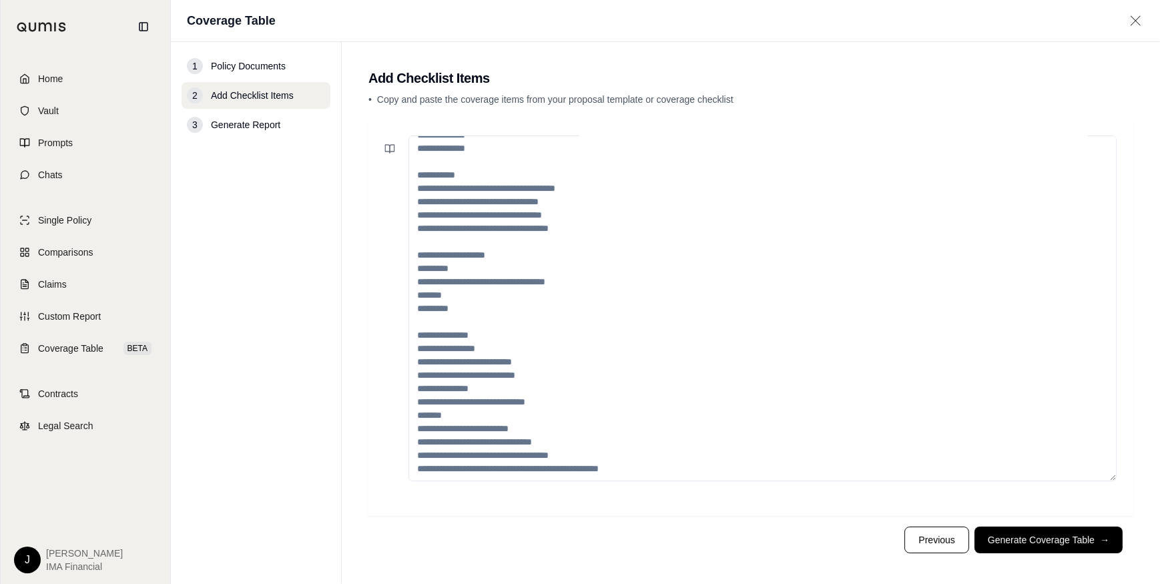
drag, startPoint x: 603, startPoint y: 453, endPoint x: 416, endPoint y: 153, distance: 353.2
click at [416, 153] on textarea at bounding box center [762, 308] width 708 height 346
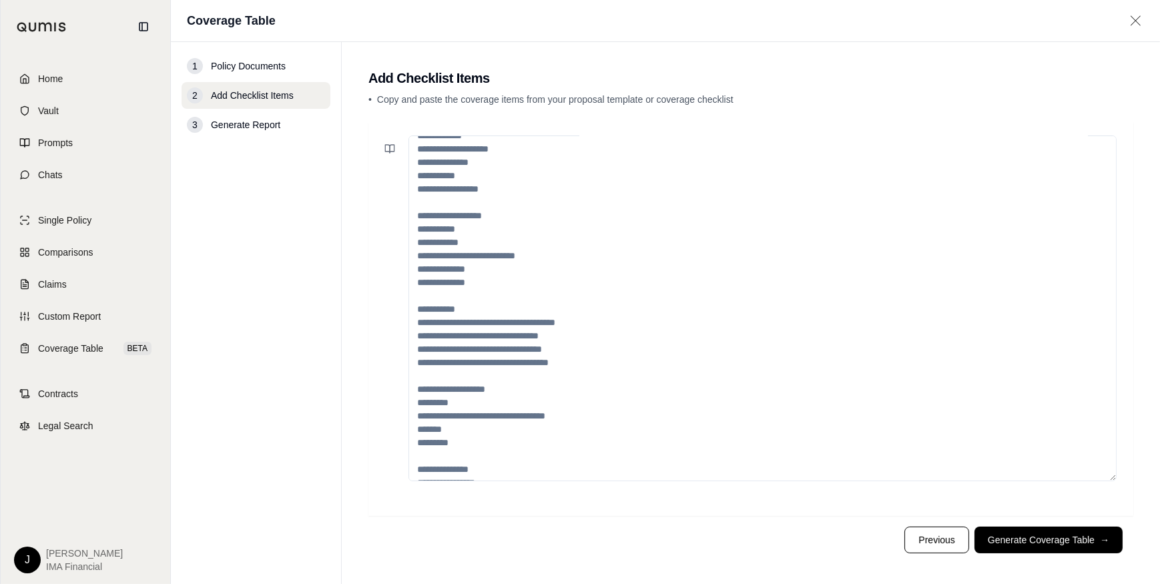
scroll to position [0, 0]
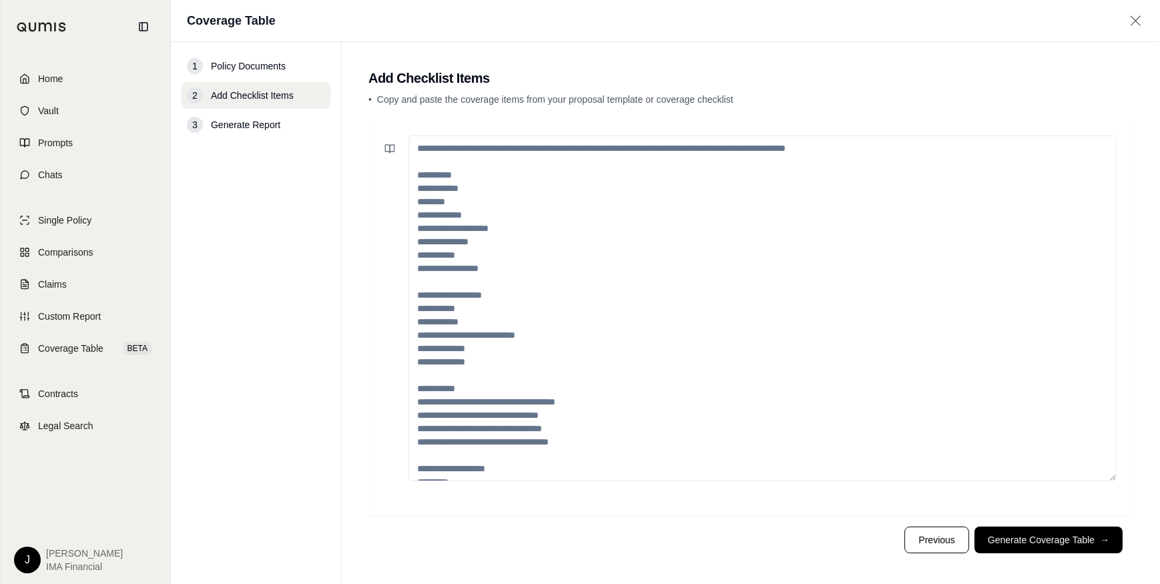
click at [447, 194] on textarea at bounding box center [762, 308] width 708 height 346
click at [471, 189] on textarea at bounding box center [762, 308] width 708 height 346
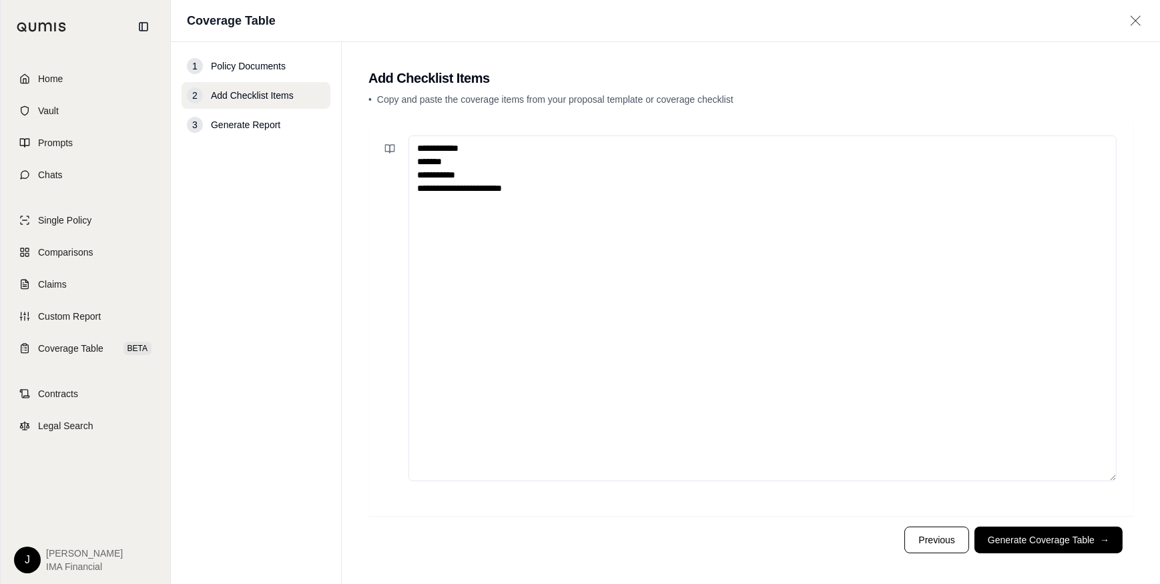
click at [439, 222] on textarea "**********" at bounding box center [762, 308] width 708 height 346
click at [438, 210] on textarea "**********" at bounding box center [762, 308] width 708 height 346
click at [437, 214] on textarea "**********" at bounding box center [762, 308] width 708 height 346
click at [436, 202] on textarea "**********" at bounding box center [762, 308] width 708 height 346
click at [486, 148] on textarea "**********" at bounding box center [762, 308] width 708 height 346
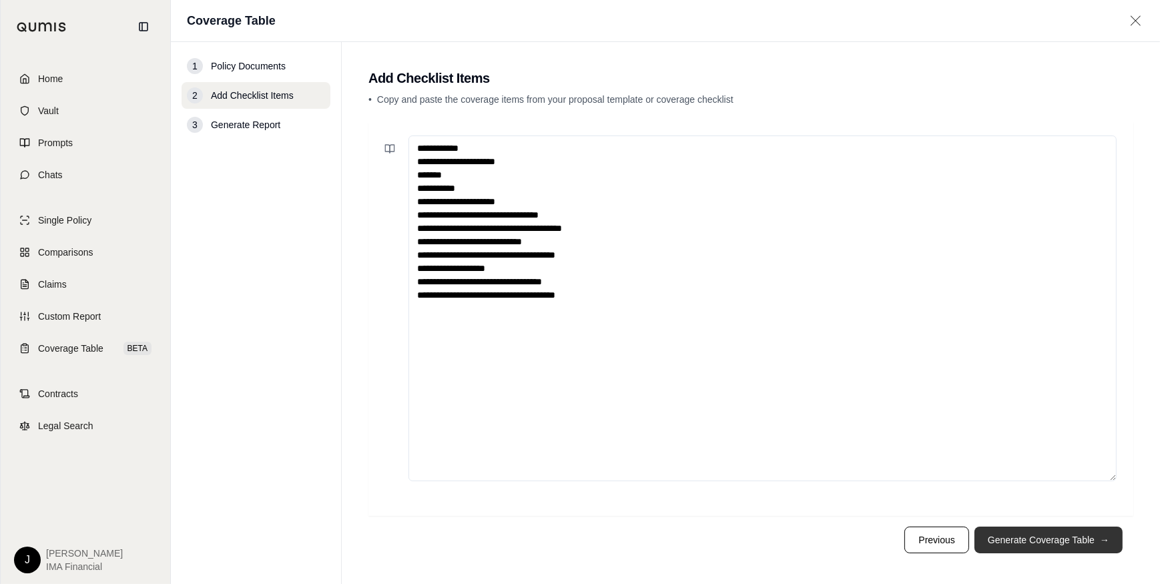
type textarea "**********"
click at [1013, 547] on button "Generate Coverage Table →" at bounding box center [1048, 540] width 148 height 27
